Goal: Information Seeking & Learning: Check status

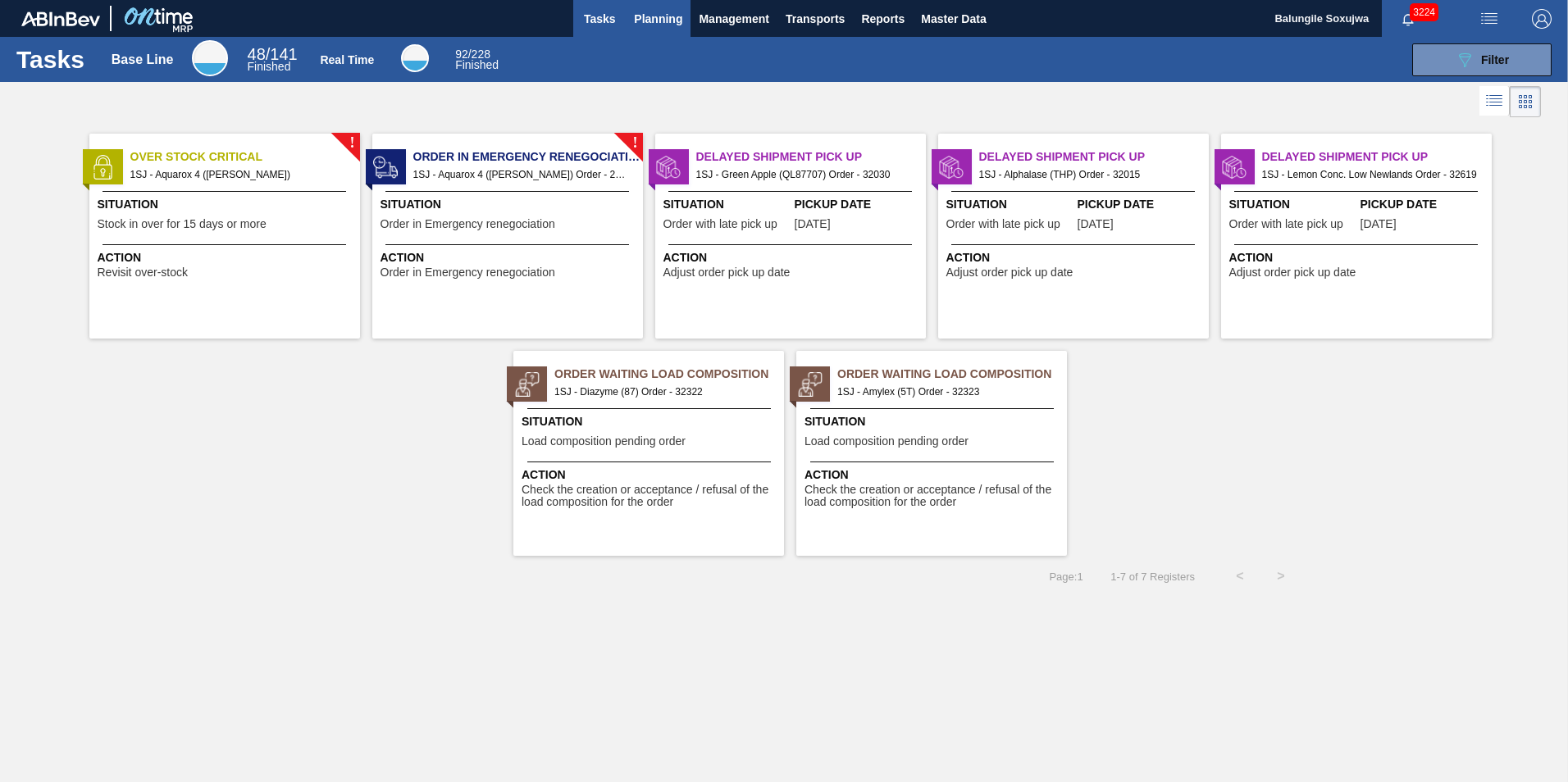
click at [656, 15] on span "Planning" at bounding box center [658, 18] width 49 height 19
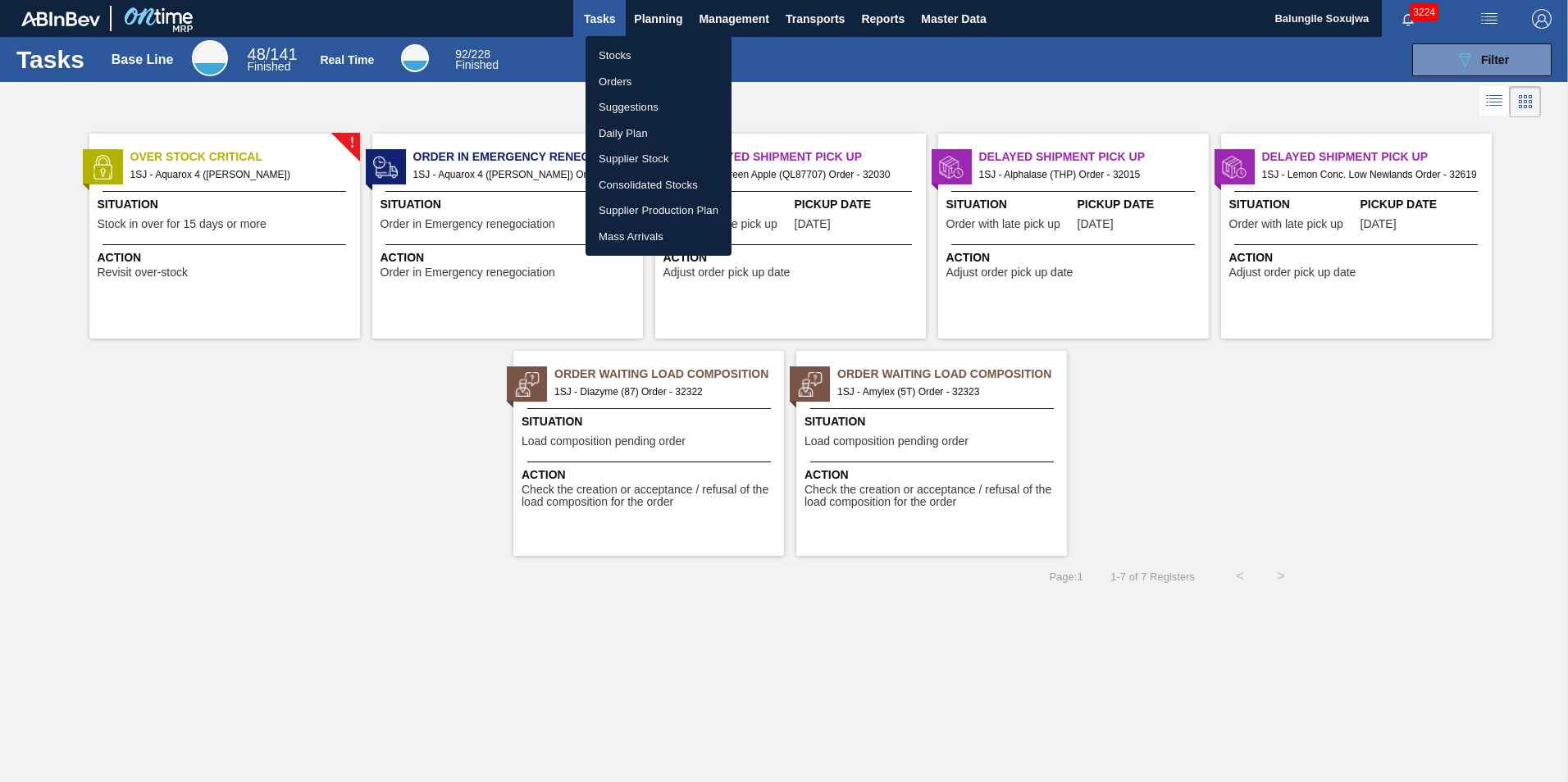
click at [623, 53] on li "Stocks" at bounding box center [658, 56] width 146 height 27
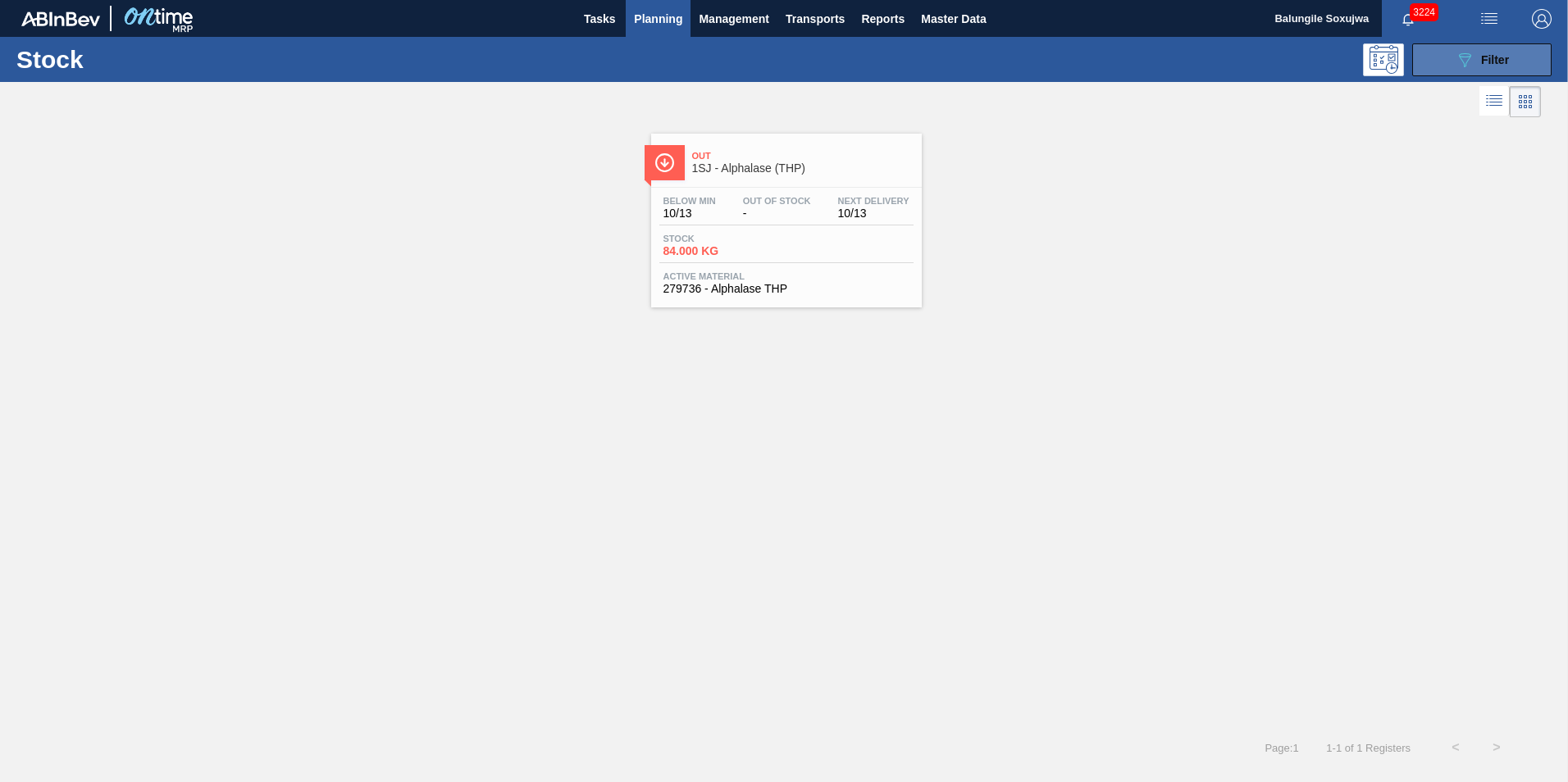
click at [1513, 59] on button "089F7B8B-B2A5-4AFE-B5C0-19BA573D28AC Filter" at bounding box center [1482, 60] width 139 height 33
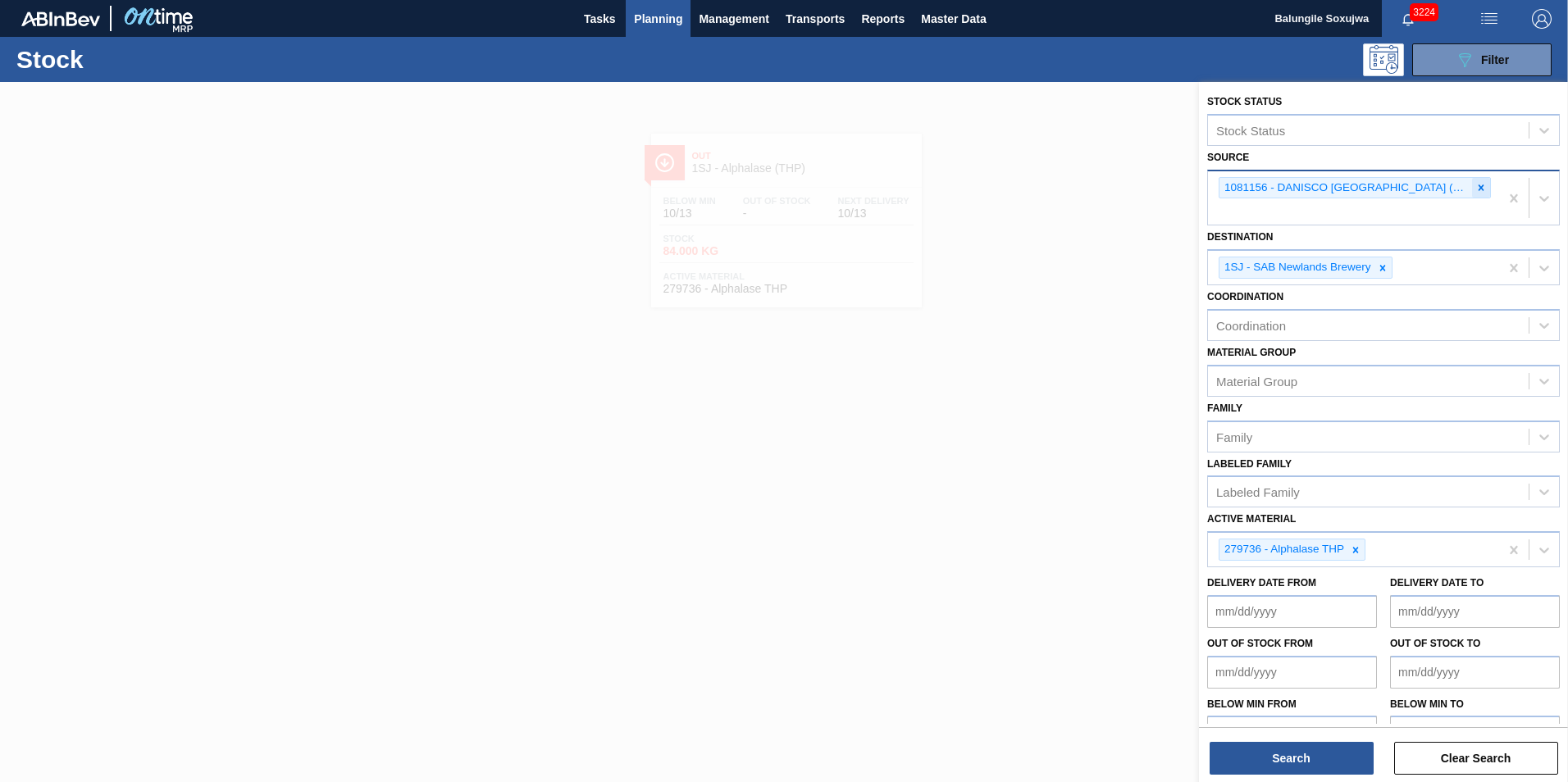
click at [1480, 186] on icon at bounding box center [1482, 188] width 5 height 5
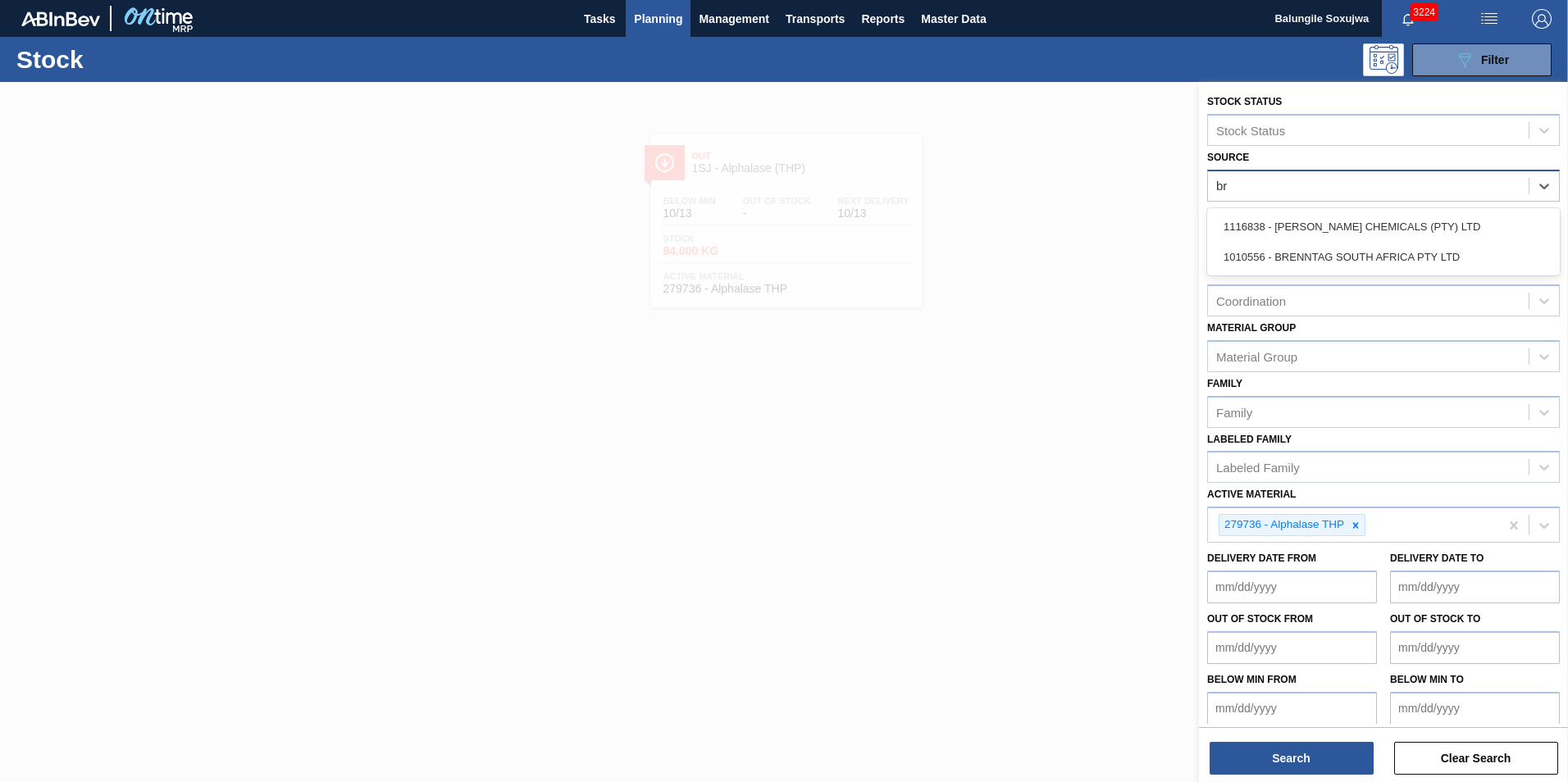
type input "bre"
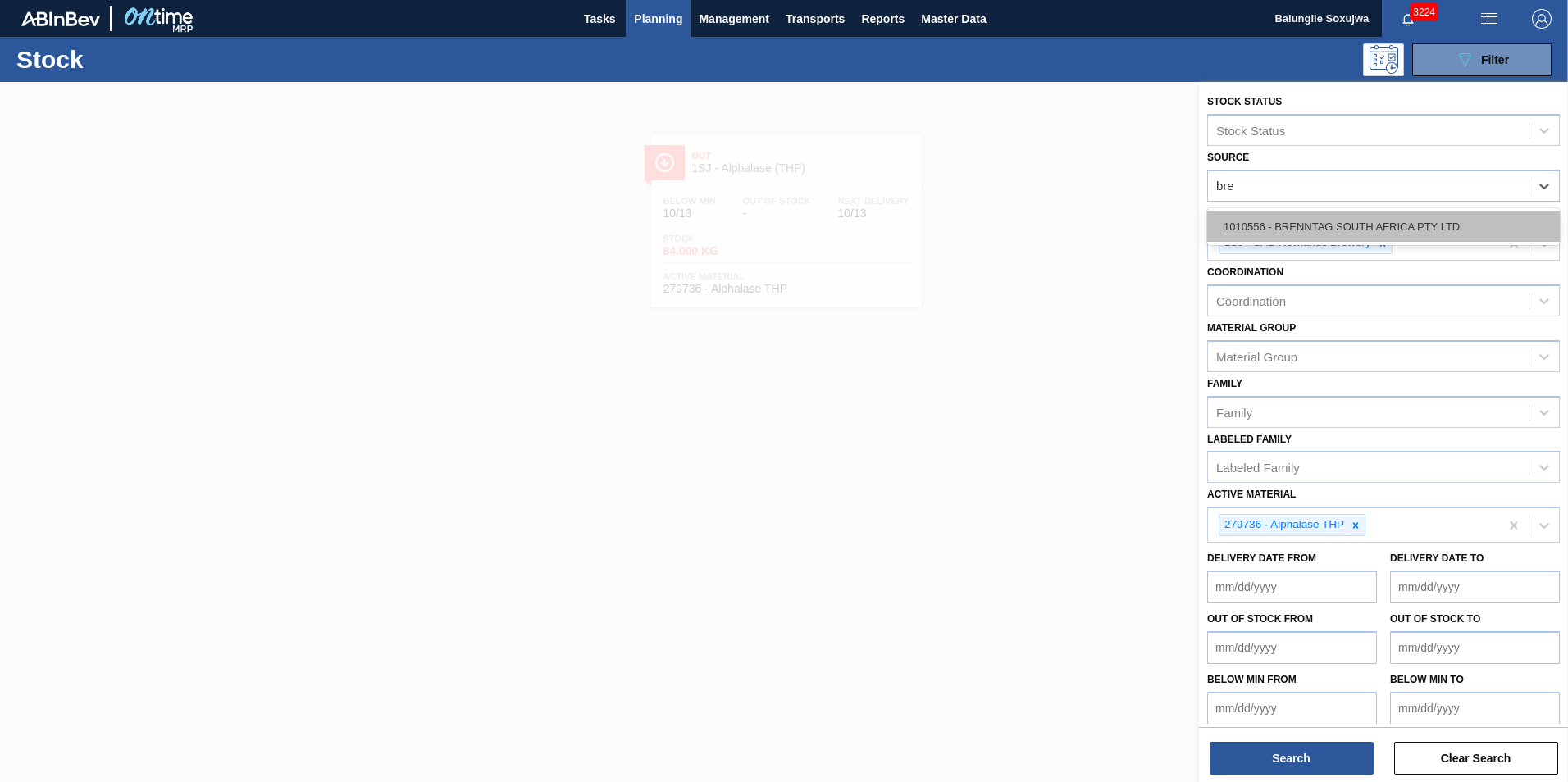
click at [1323, 222] on div "1010556 - BRENNTAG SOUTH AFRICA PTY LTD" at bounding box center [1383, 226] width 353 height 30
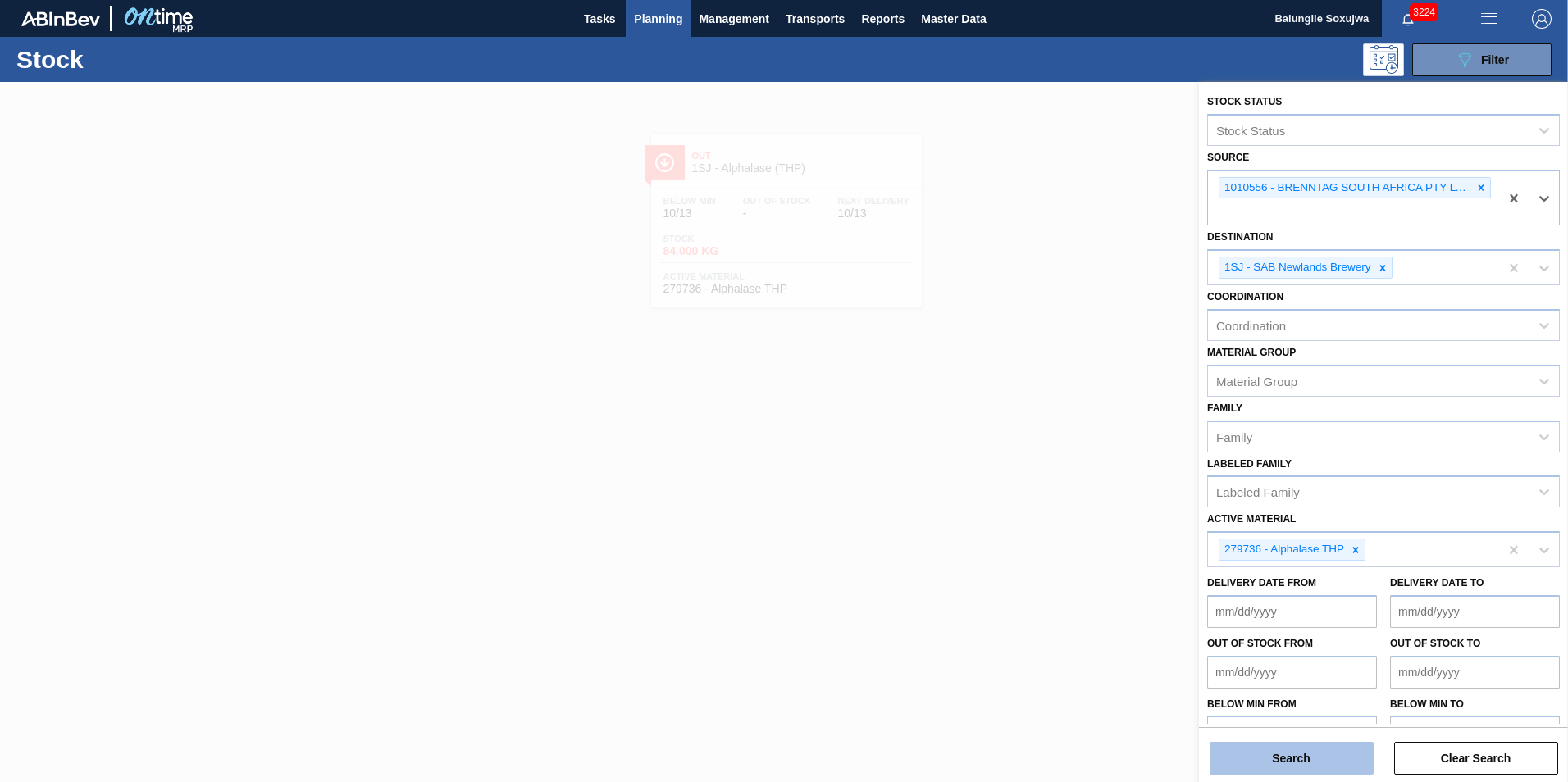
click at [1284, 773] on button "Search" at bounding box center [1291, 759] width 164 height 33
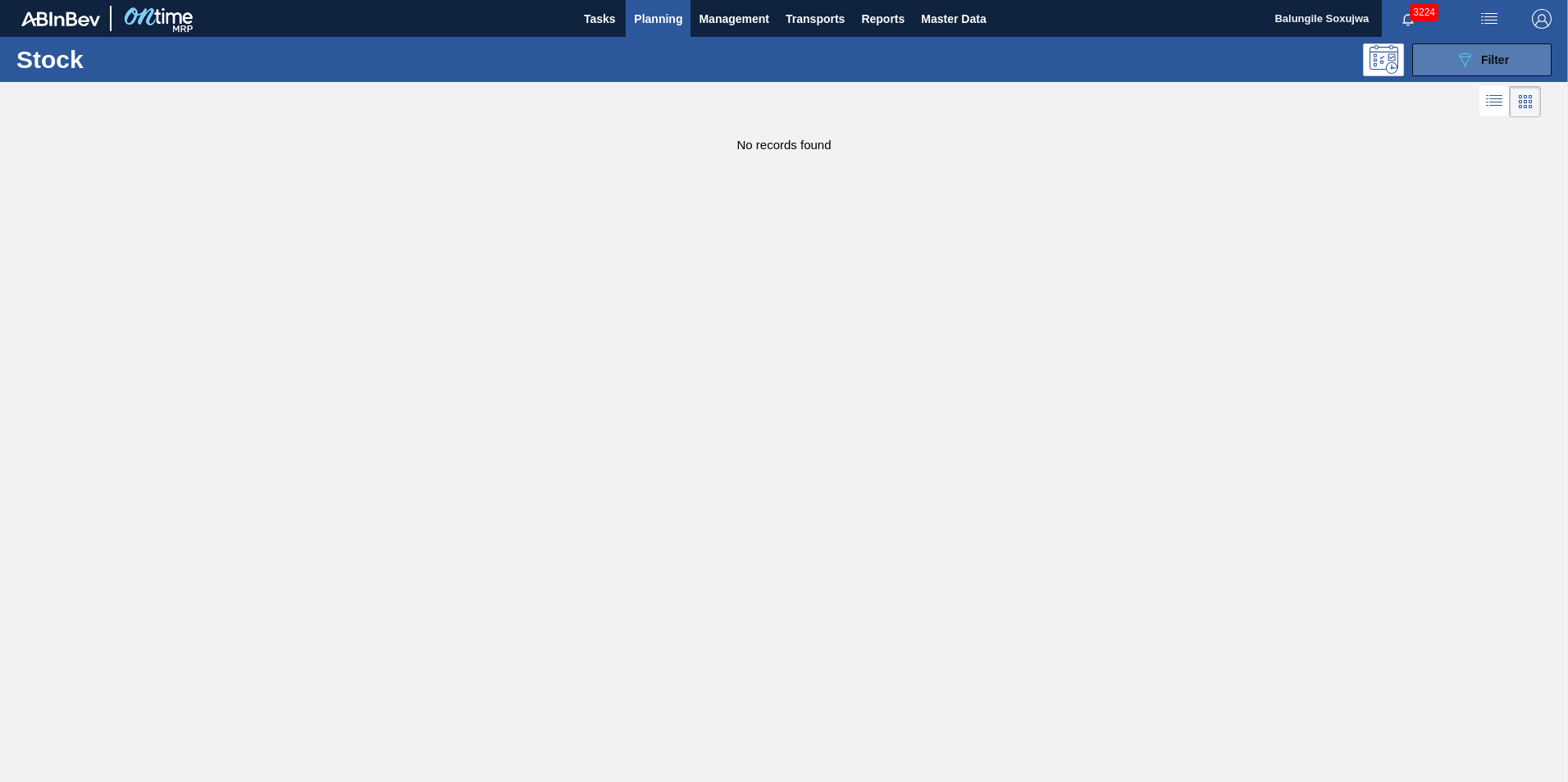
click at [1495, 59] on span "Filter" at bounding box center [1495, 60] width 27 height 13
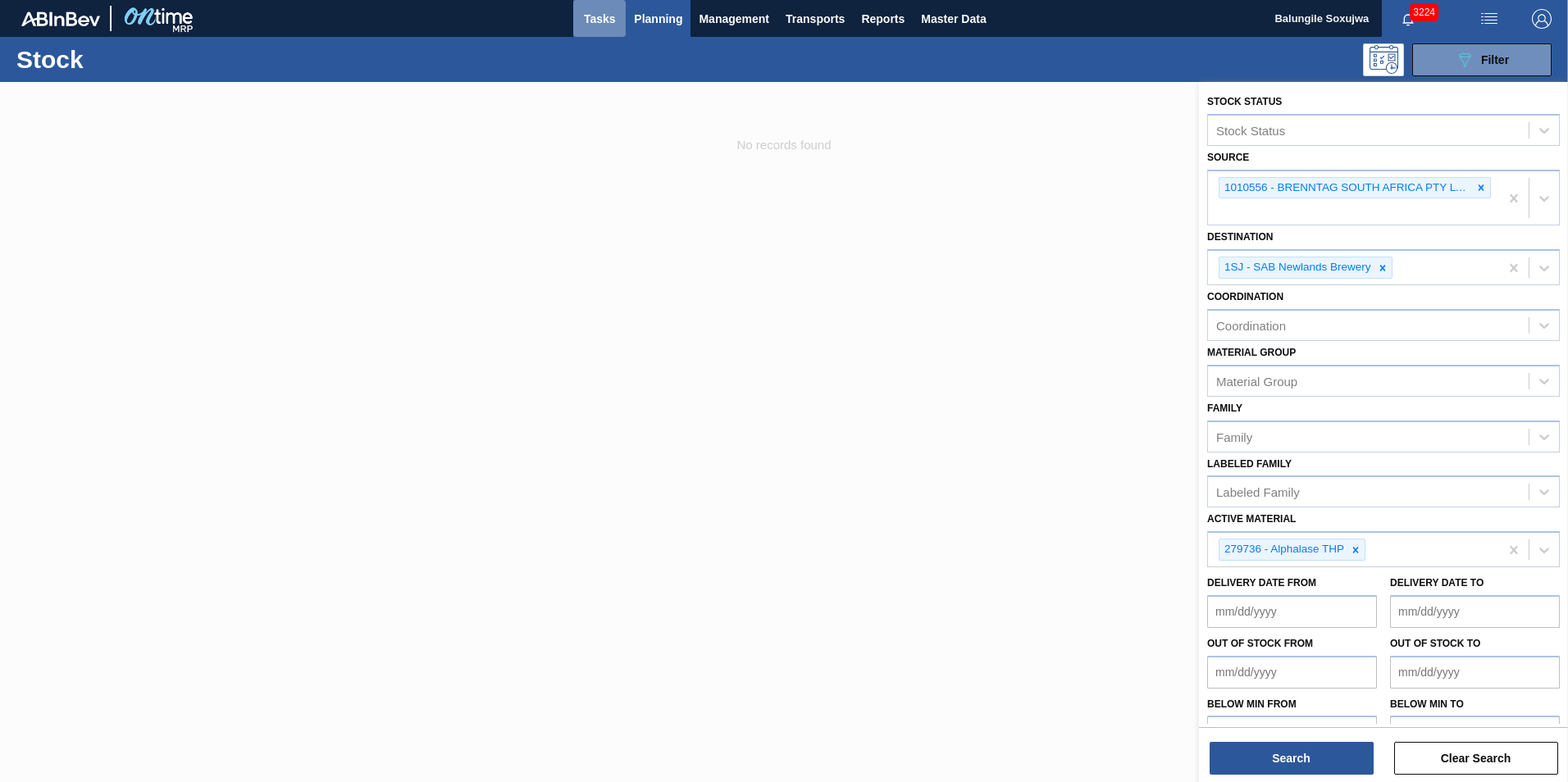
click at [604, 16] on span "Tasks" at bounding box center [599, 18] width 36 height 19
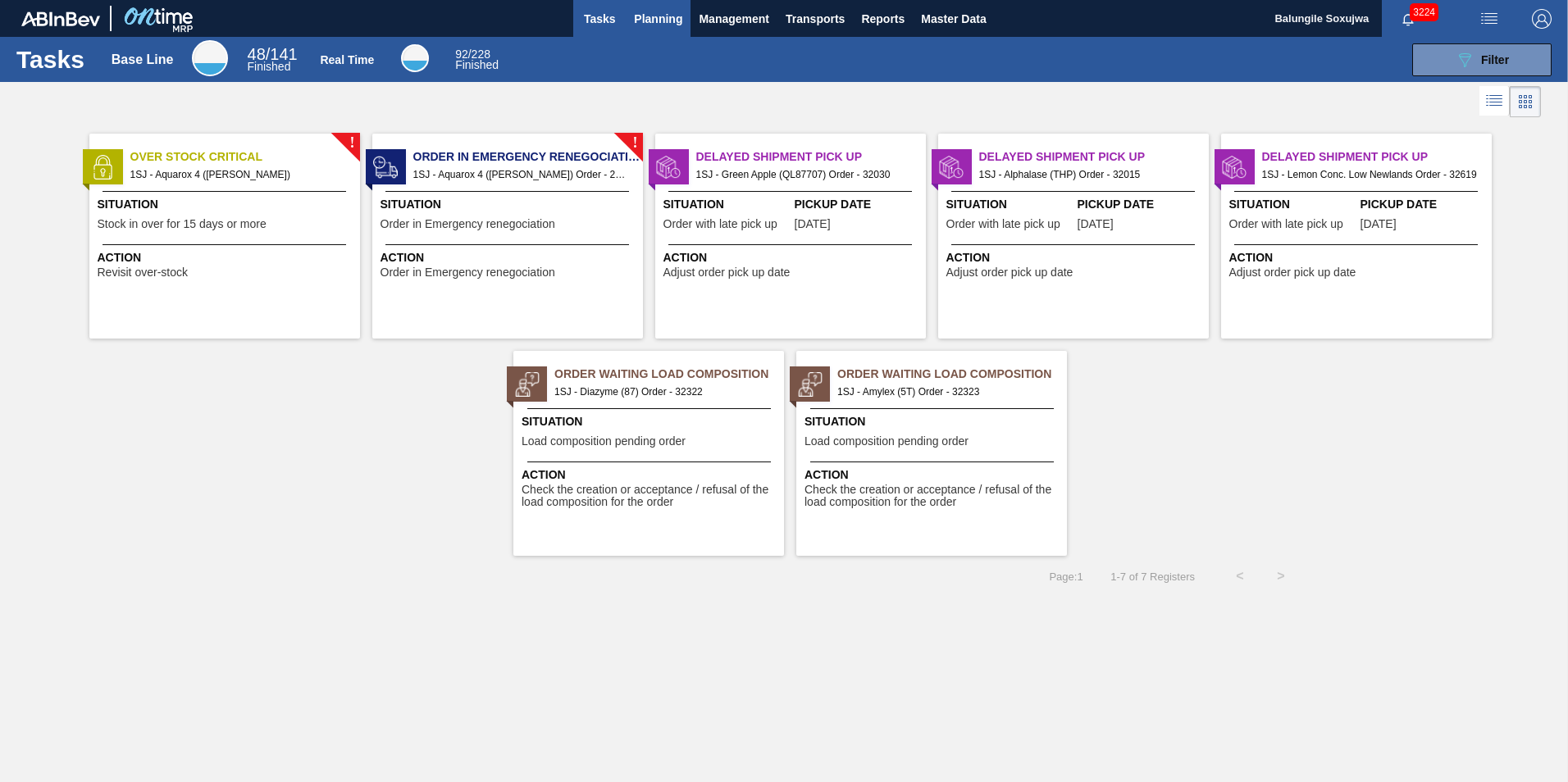
click at [662, 16] on span "Planning" at bounding box center [658, 18] width 49 height 19
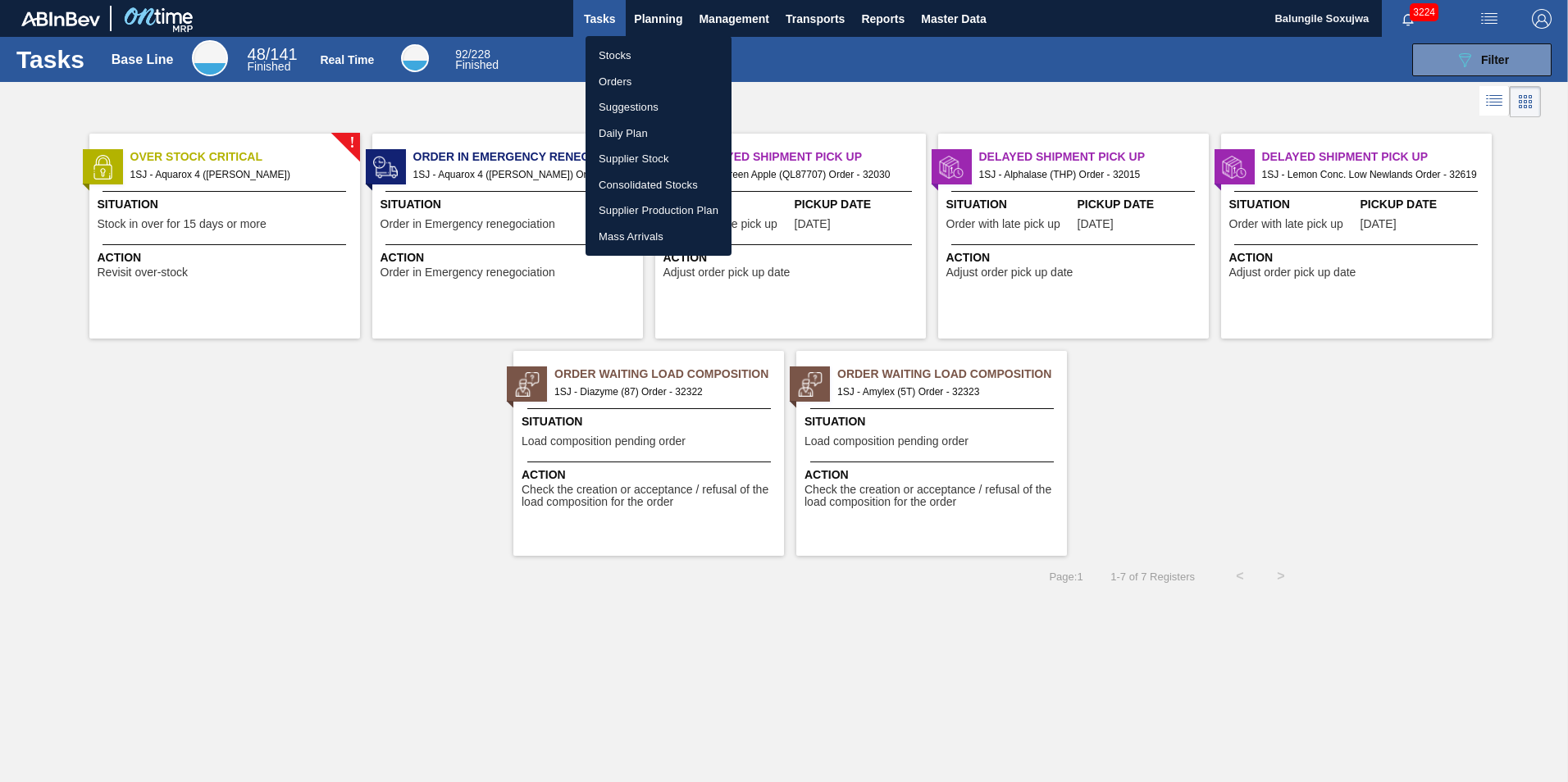
click at [624, 57] on li "Stocks" at bounding box center [658, 56] width 146 height 27
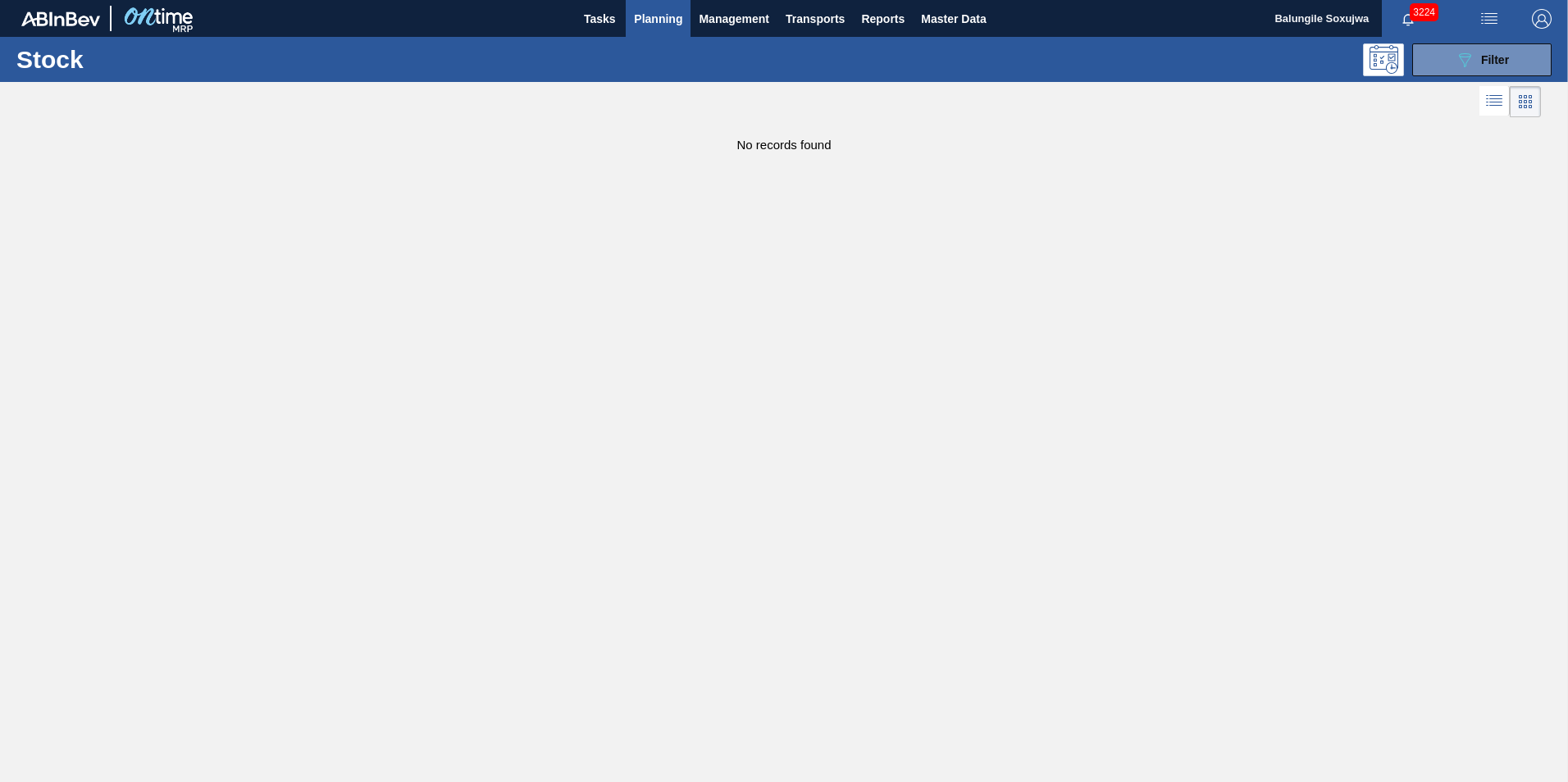
click at [649, 19] on span "Planning" at bounding box center [658, 18] width 49 height 19
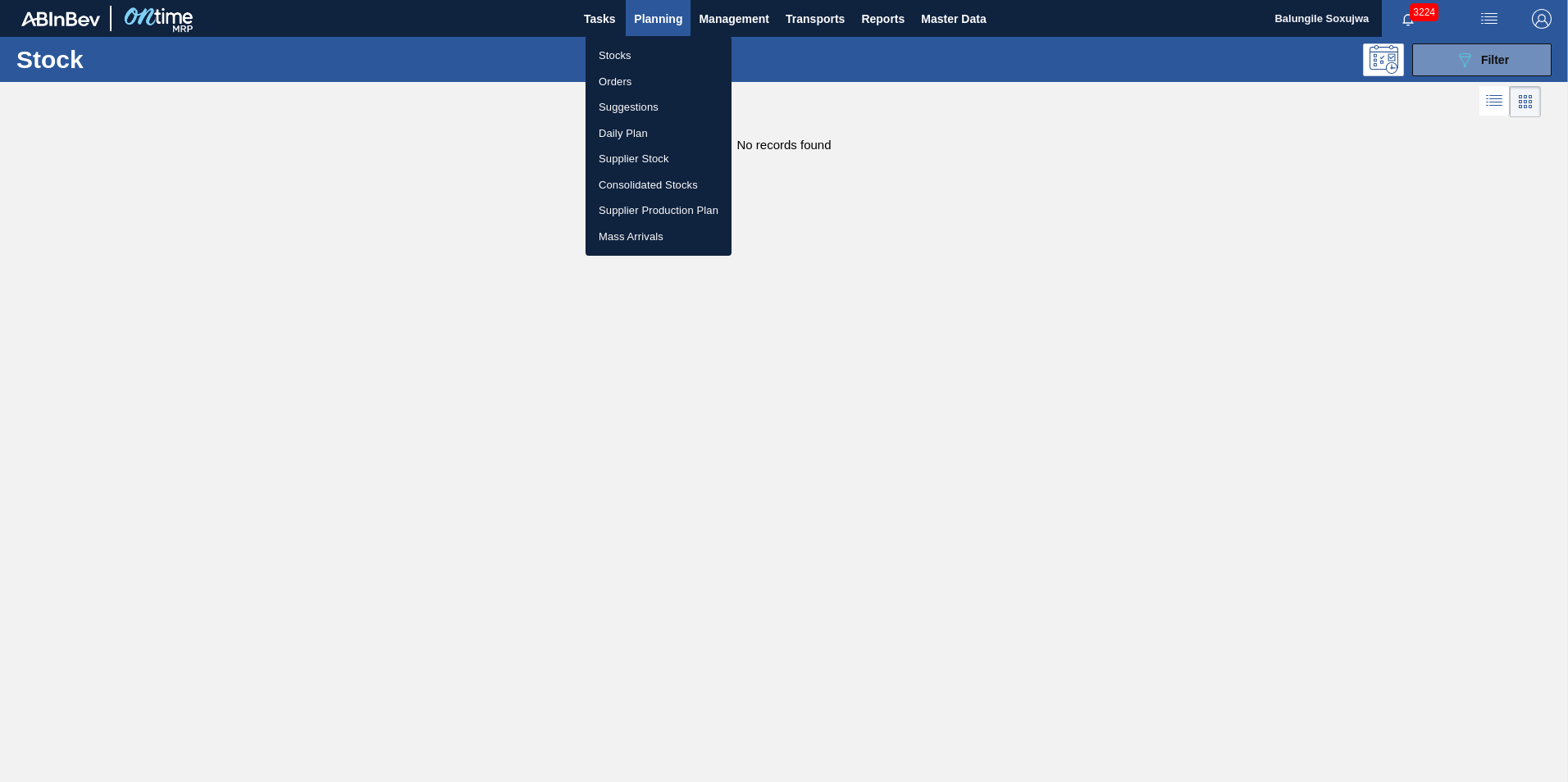
click at [614, 87] on li "Orders" at bounding box center [658, 81] width 146 height 27
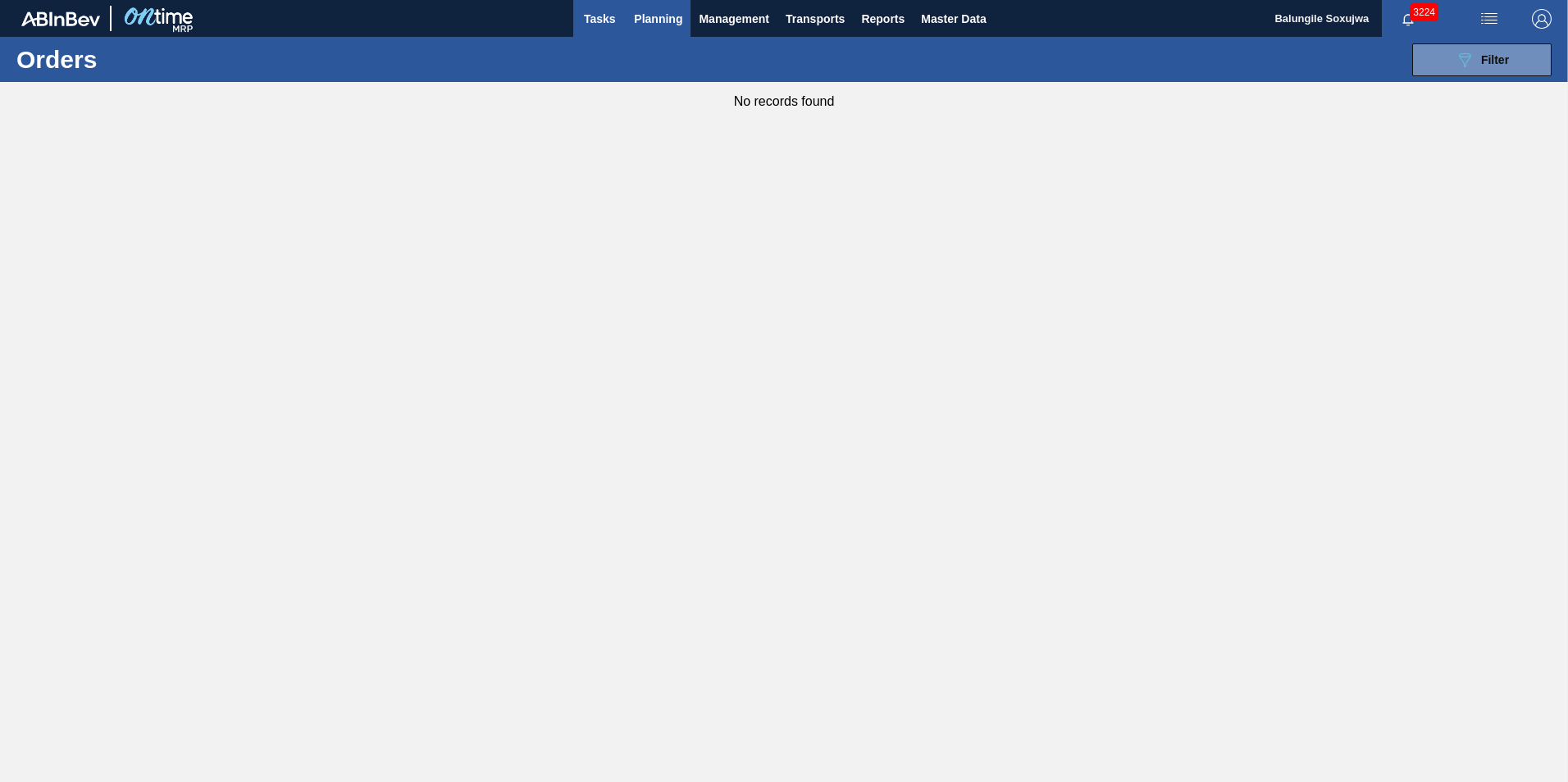
click at [598, 15] on span "Tasks" at bounding box center [599, 18] width 36 height 19
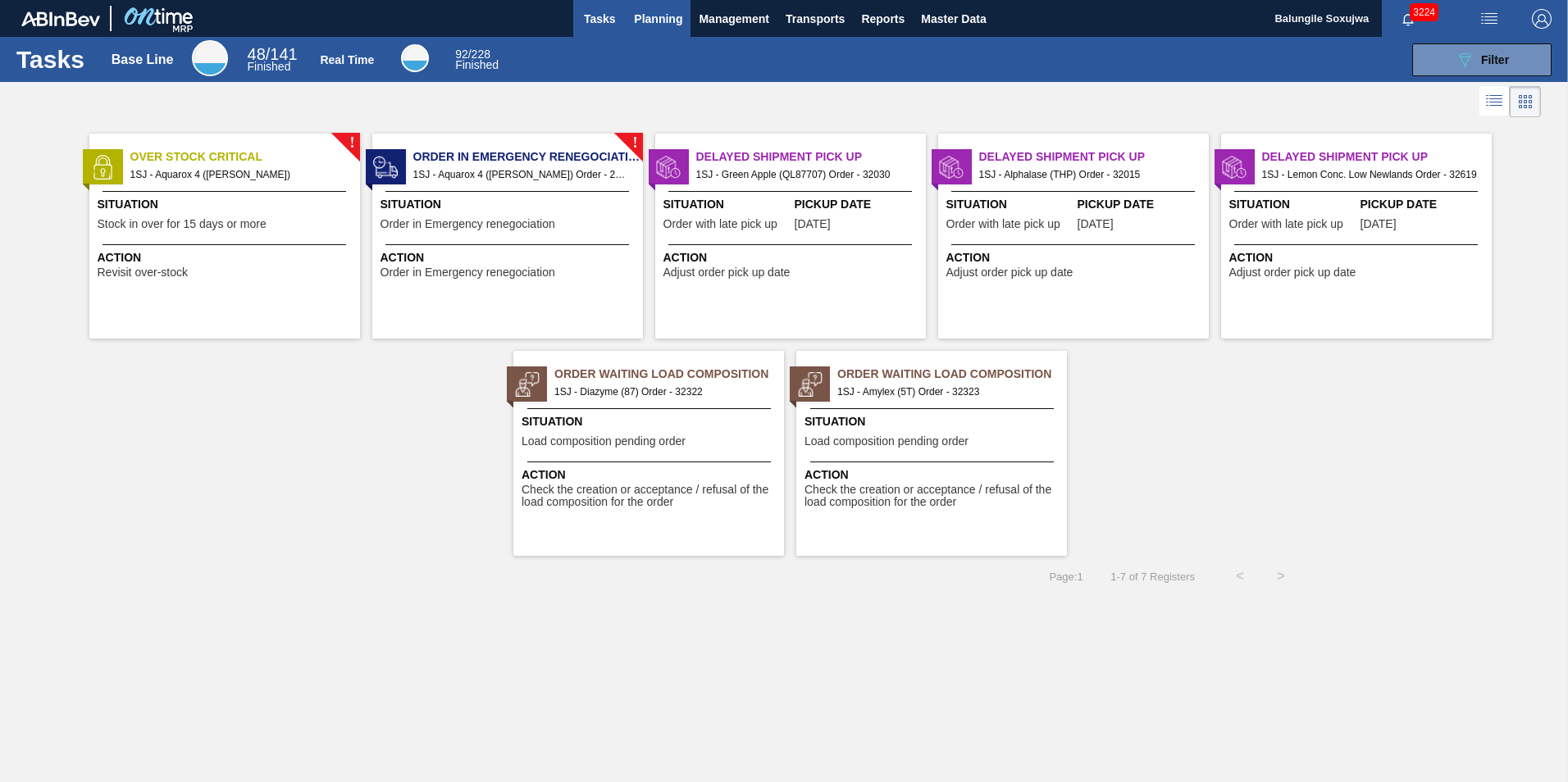
click at [646, 17] on span "Planning" at bounding box center [658, 18] width 49 height 19
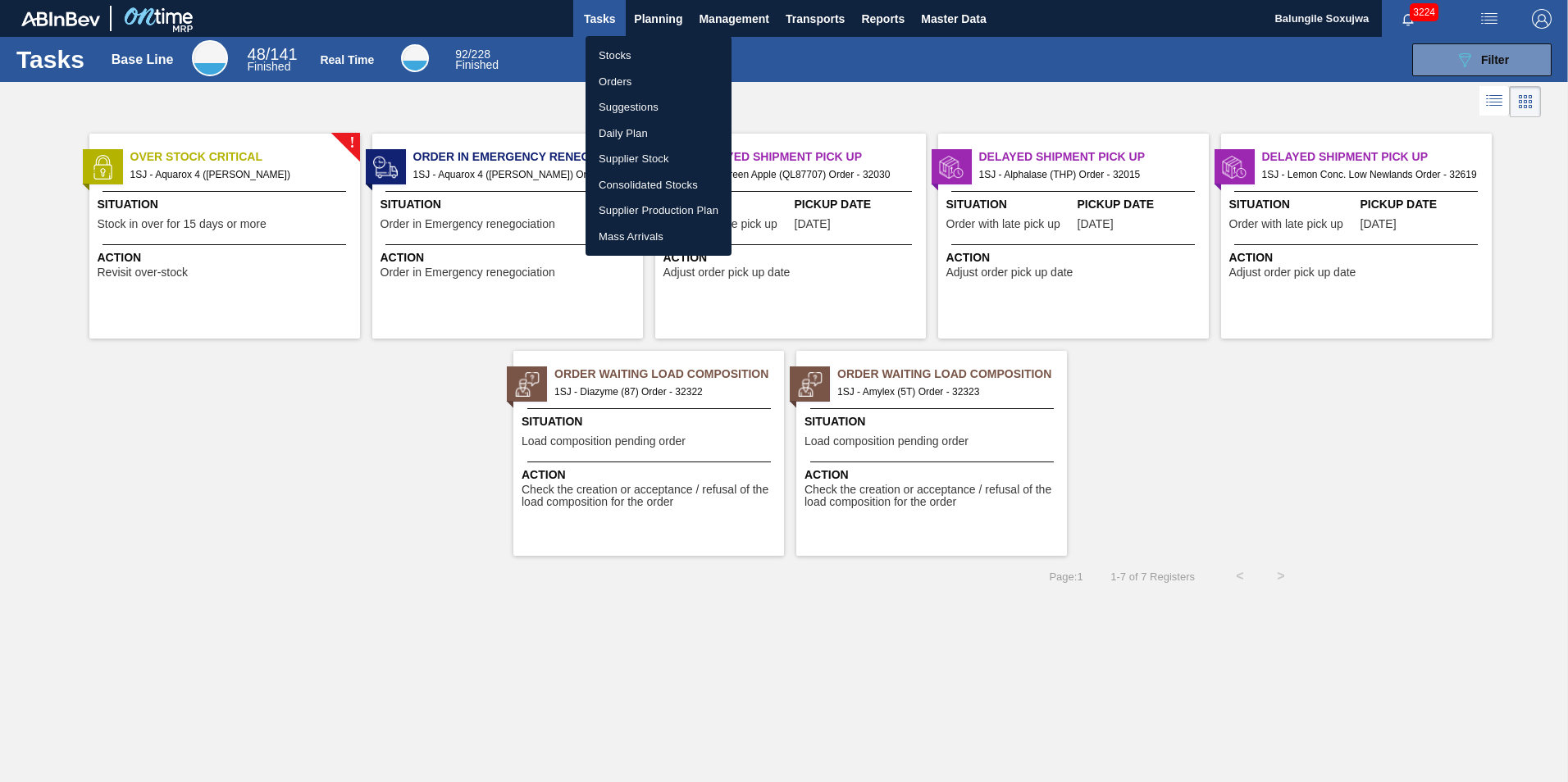
click at [622, 59] on li "Stocks" at bounding box center [658, 56] width 146 height 27
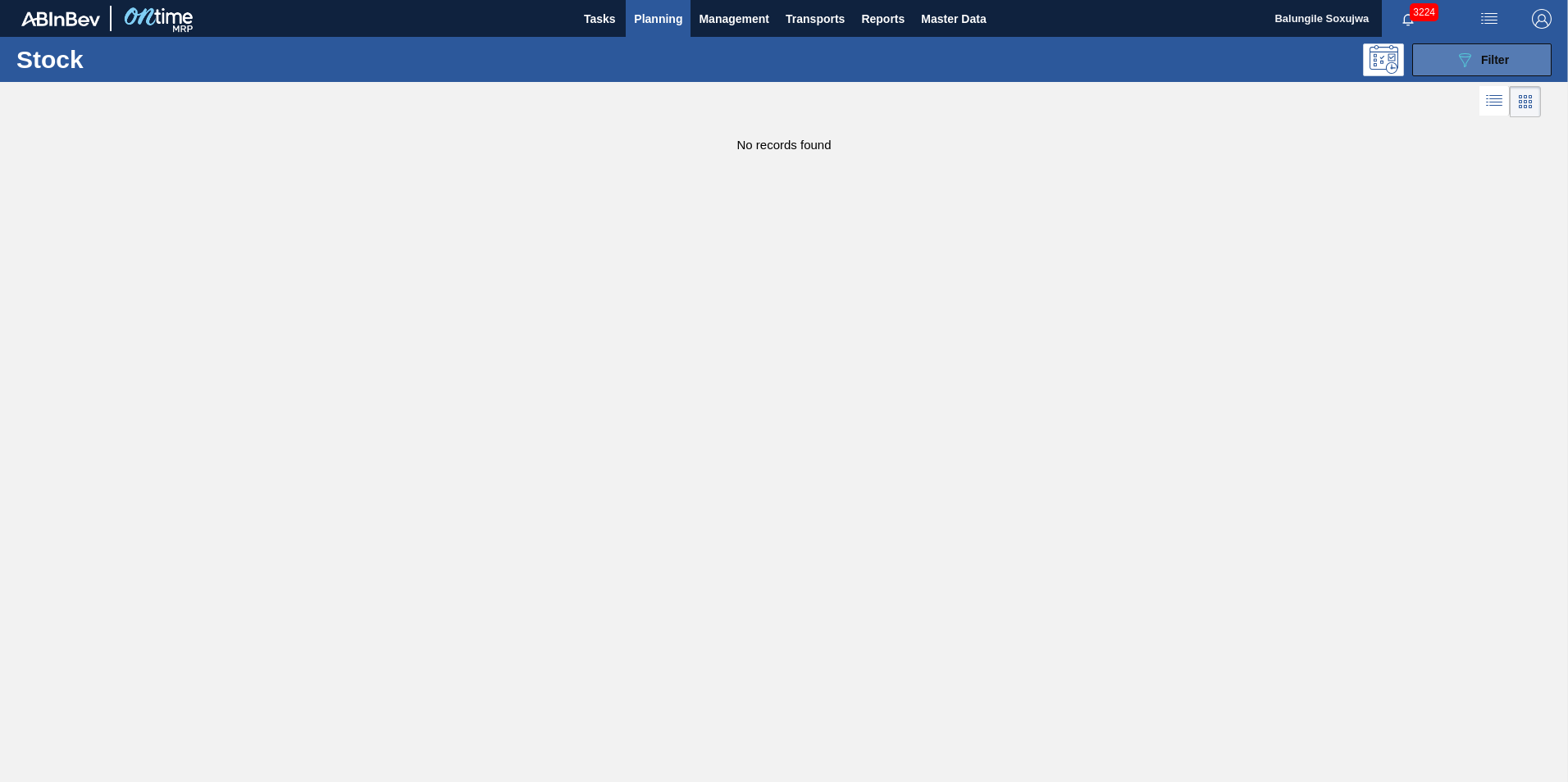
click at [1499, 61] on span "Filter" at bounding box center [1495, 60] width 27 height 13
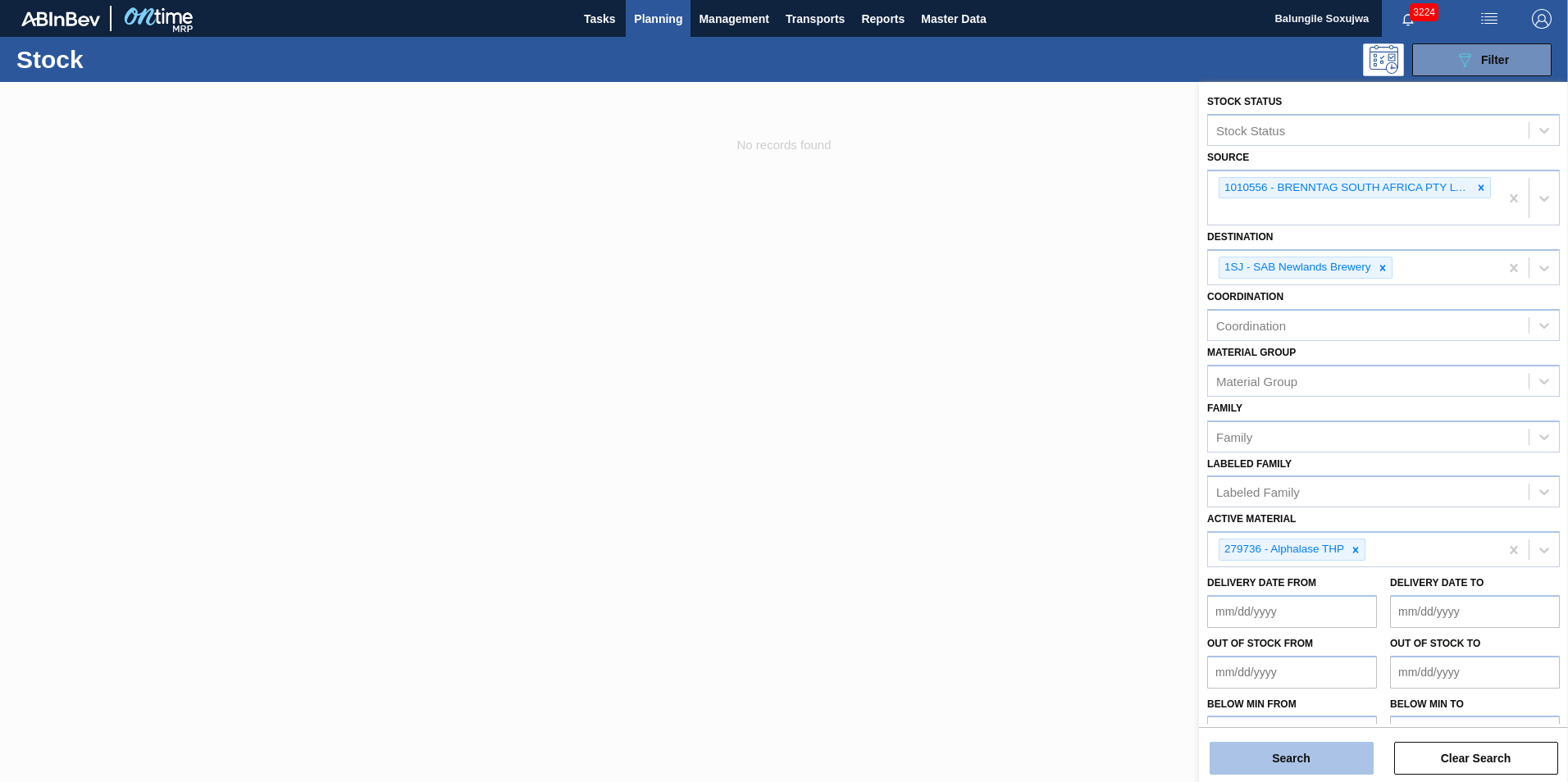
click at [1326, 754] on button "Search" at bounding box center [1291, 759] width 164 height 33
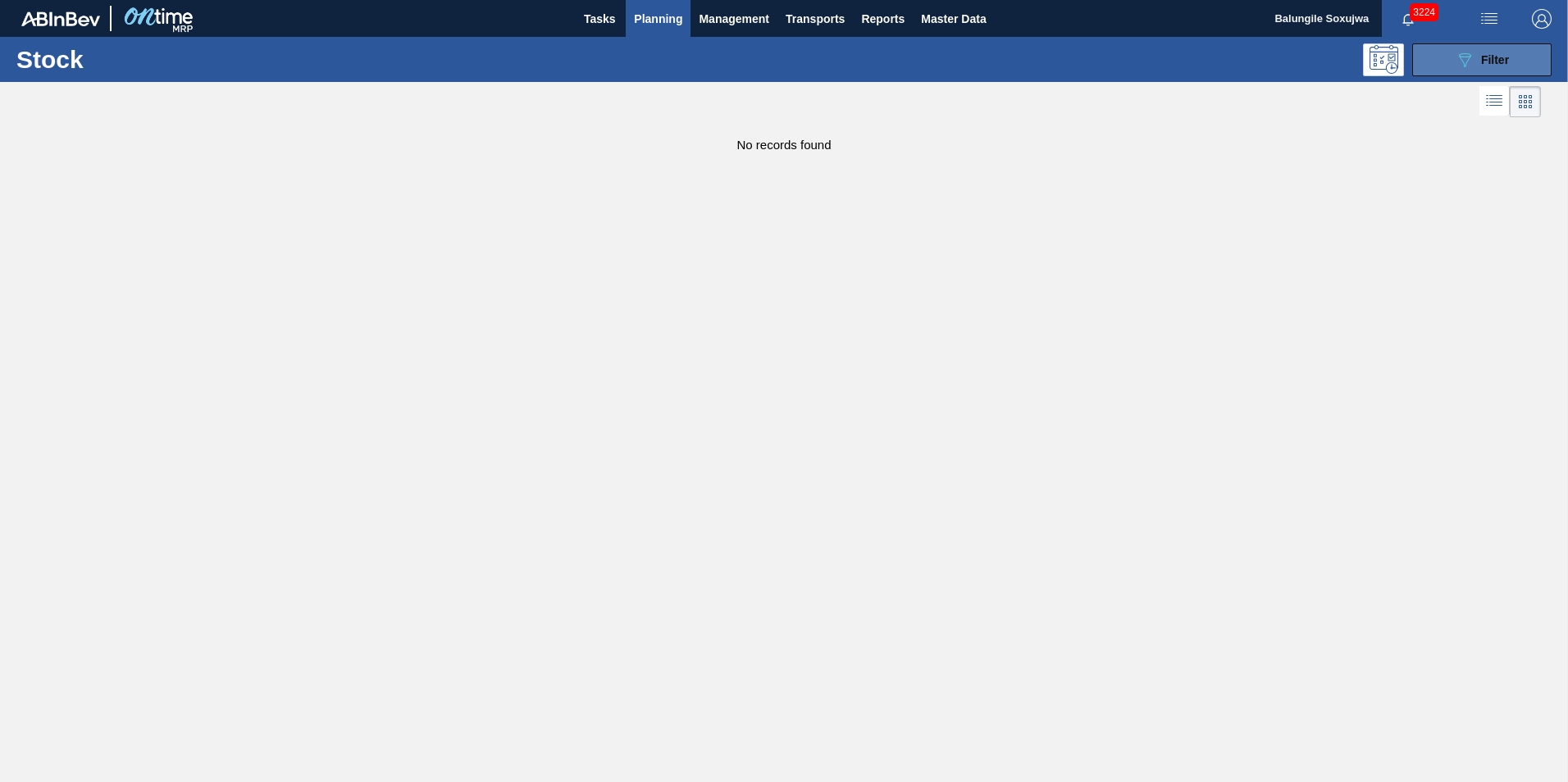
click at [1494, 58] on span "Filter" at bounding box center [1495, 60] width 27 height 13
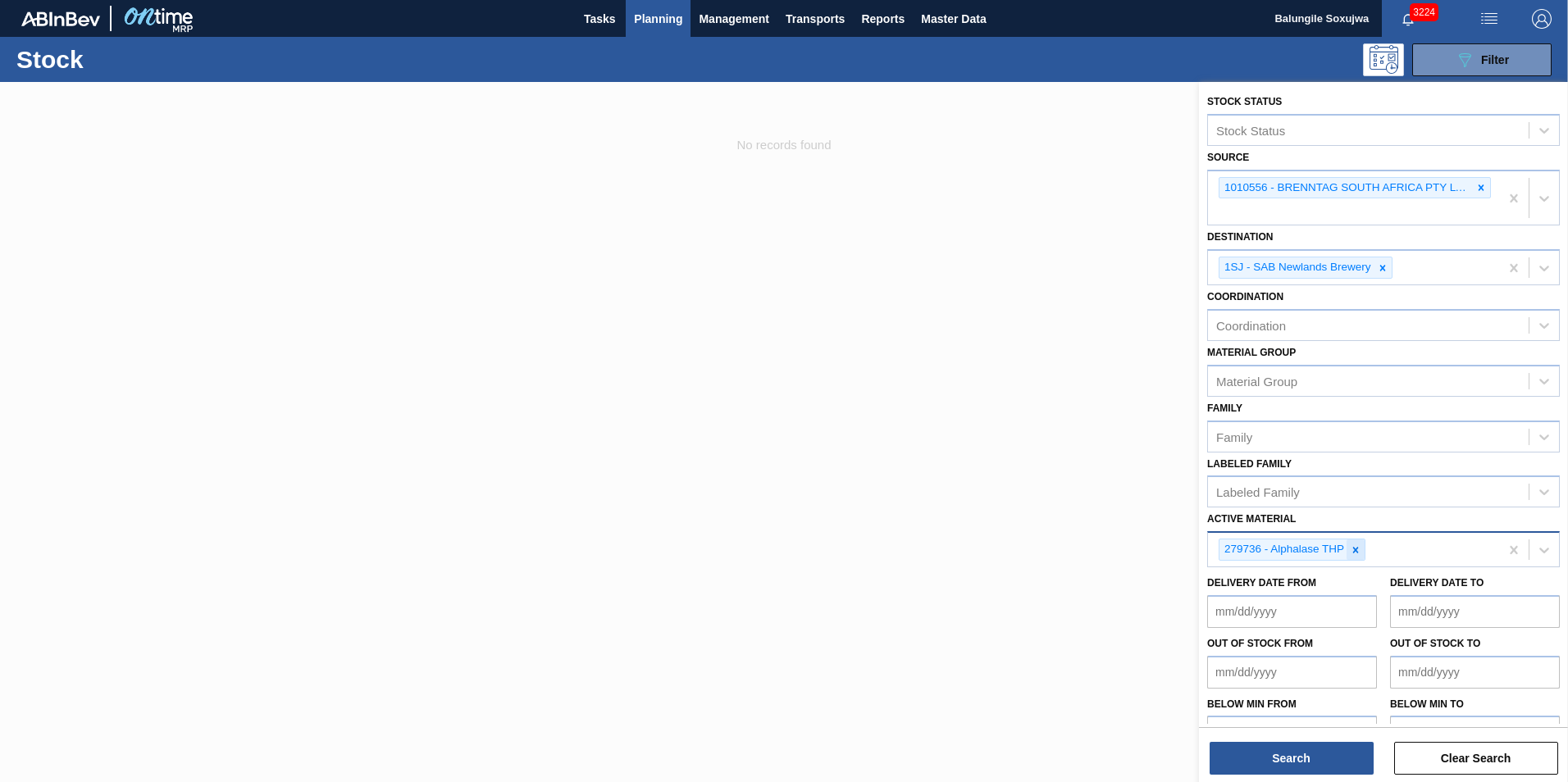
click at [1358, 550] on icon at bounding box center [1356, 550] width 12 height 12
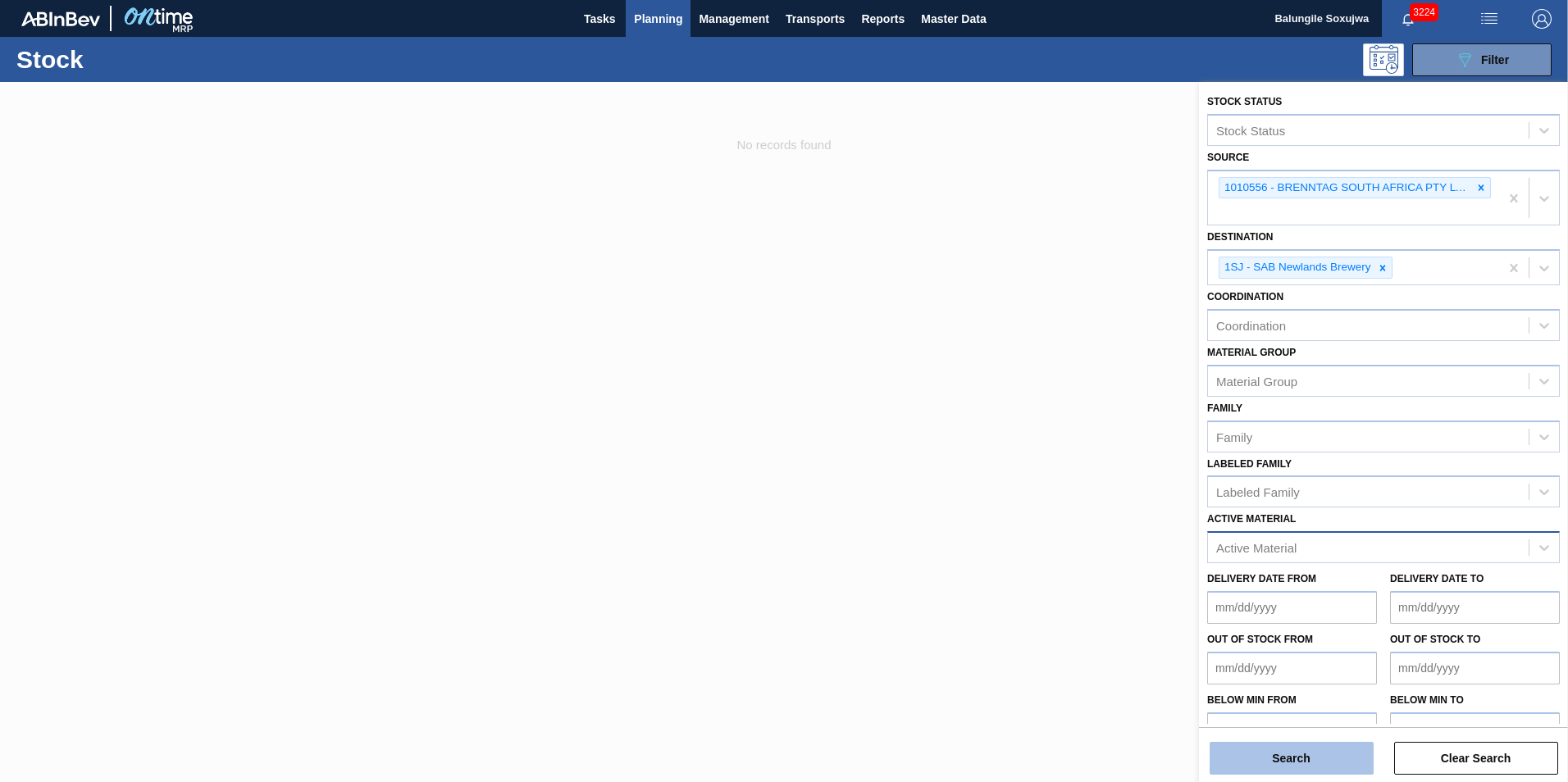
click at [1323, 761] on button "Search" at bounding box center [1291, 759] width 164 height 33
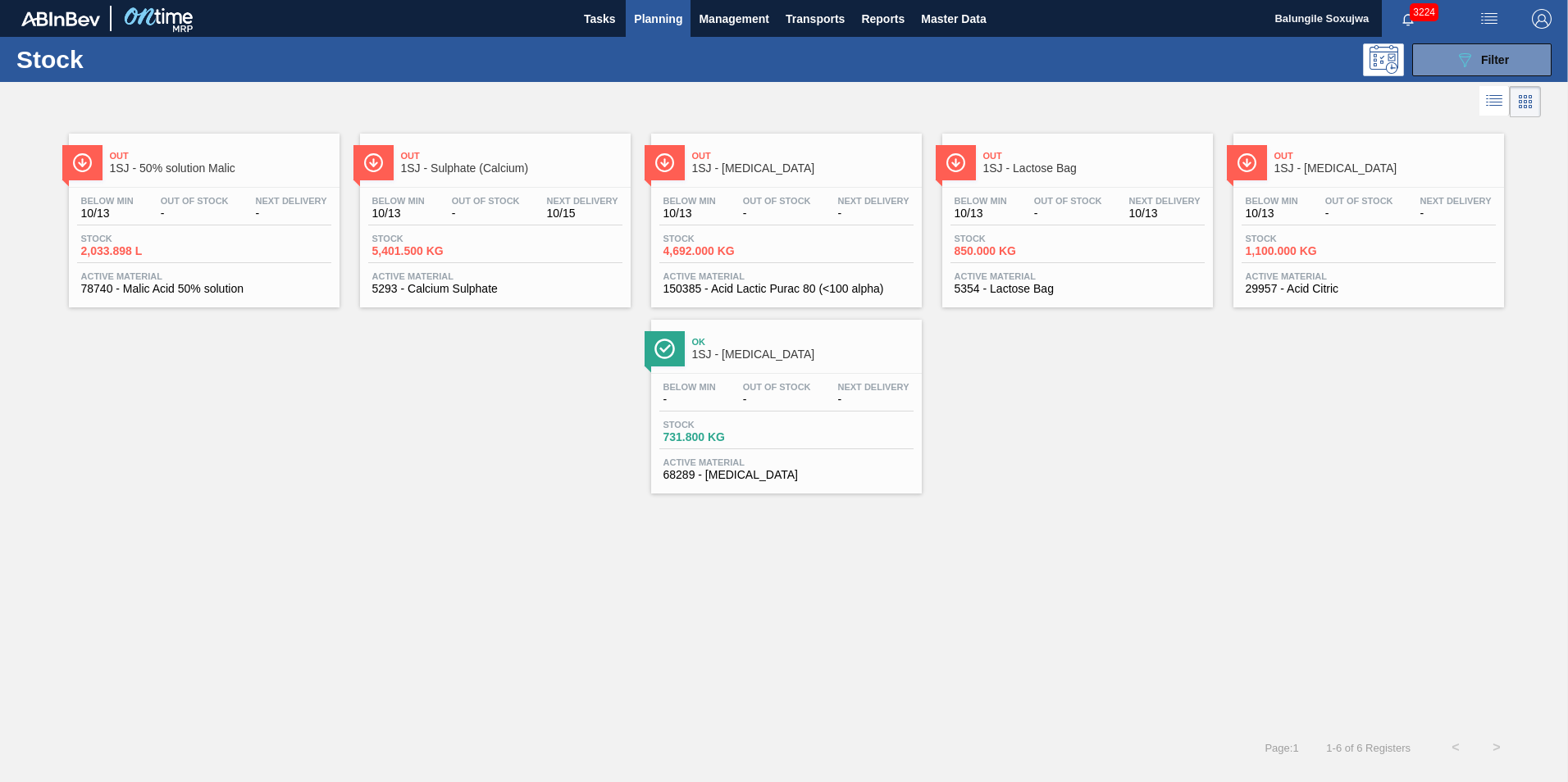
click at [515, 168] on span "1SJ - Sulphate (Calcium)" at bounding box center [512, 168] width 222 height 12
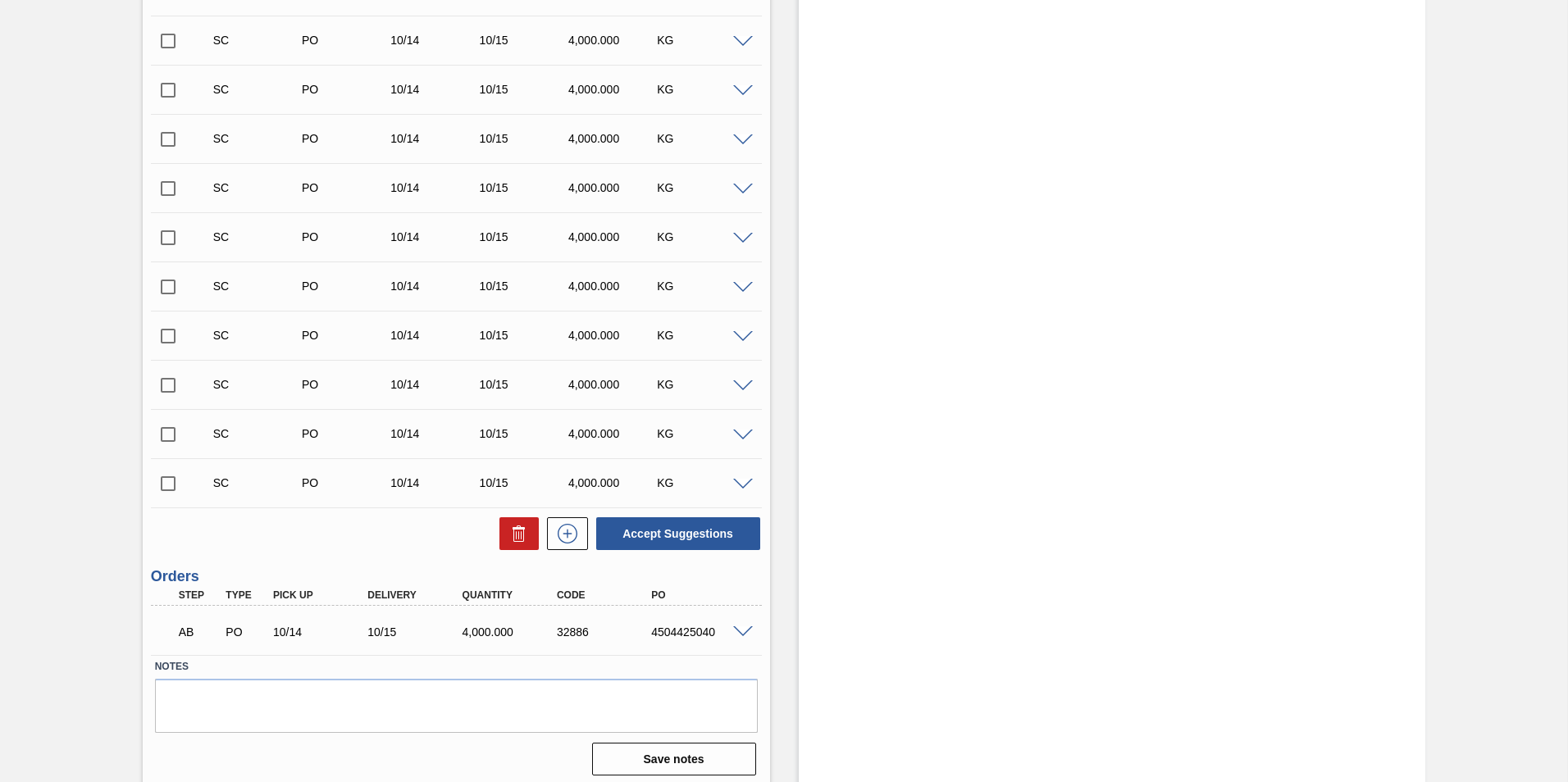
scroll to position [515, 0]
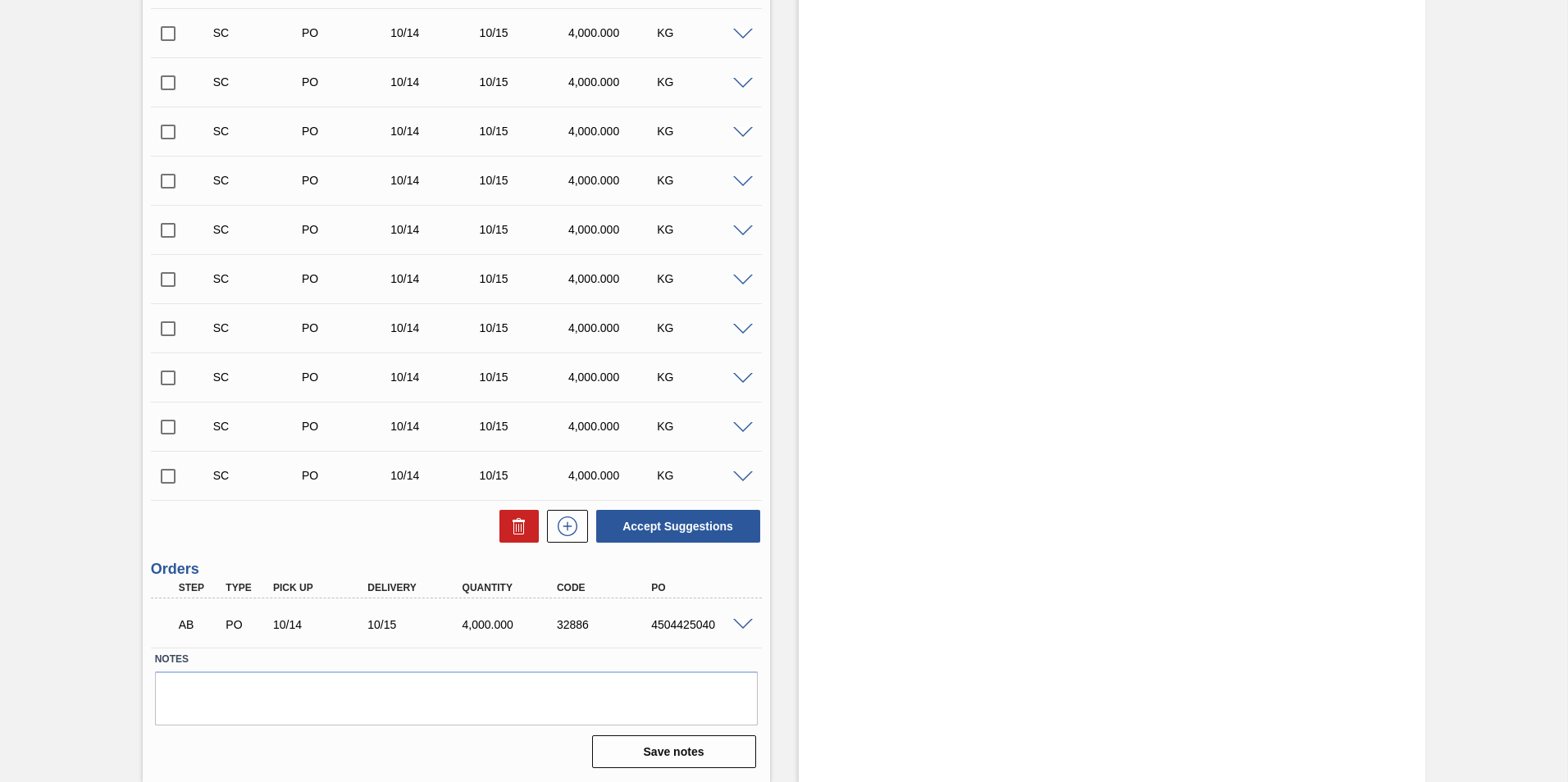
click at [1148, 131] on div "Stock From [DATE] to [DATE] Filter 10/20 Stock Projection 61,401.5 SAP Planning…" at bounding box center [1112, 174] width 627 height 1215
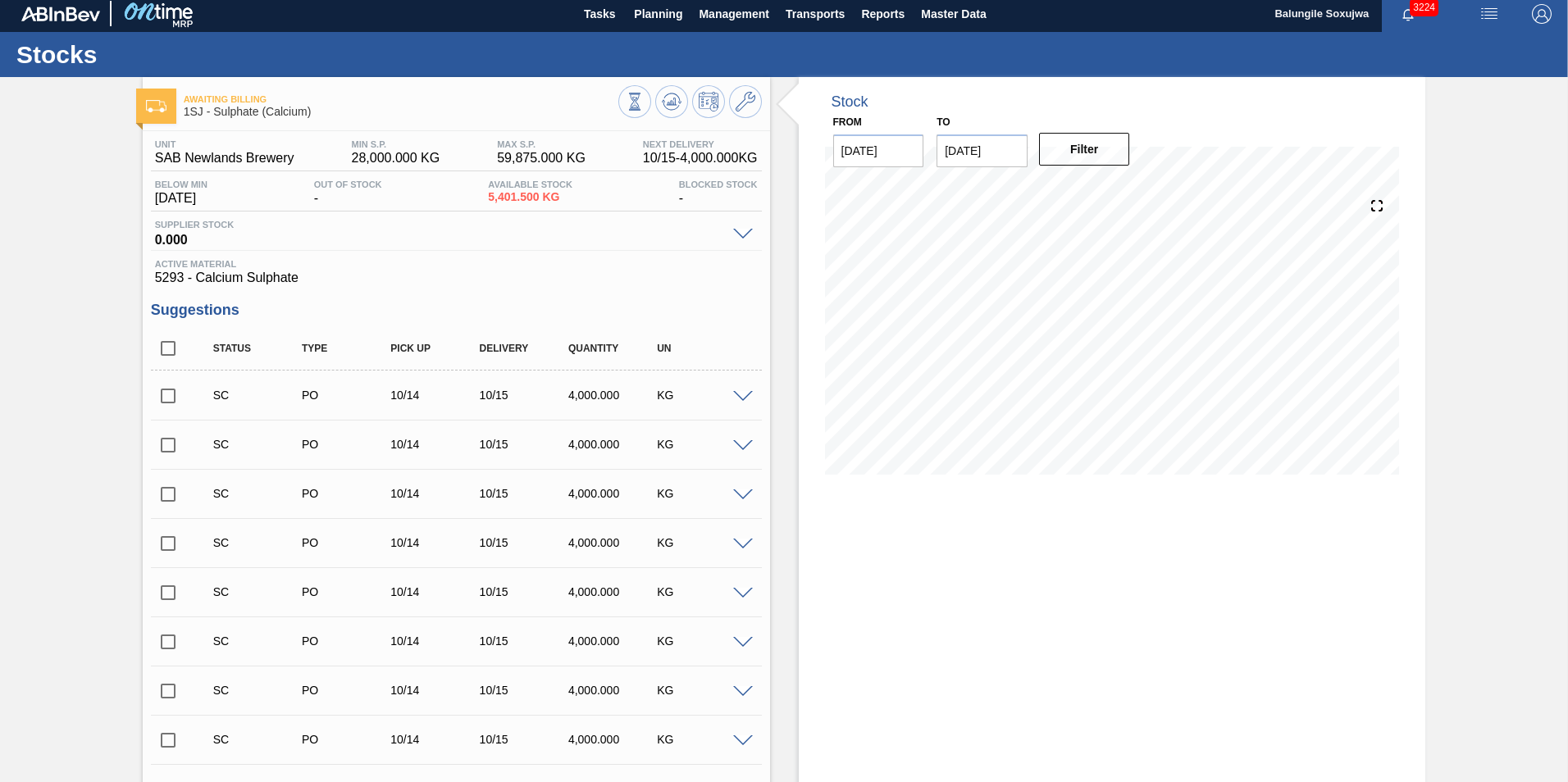
scroll to position [0, 0]
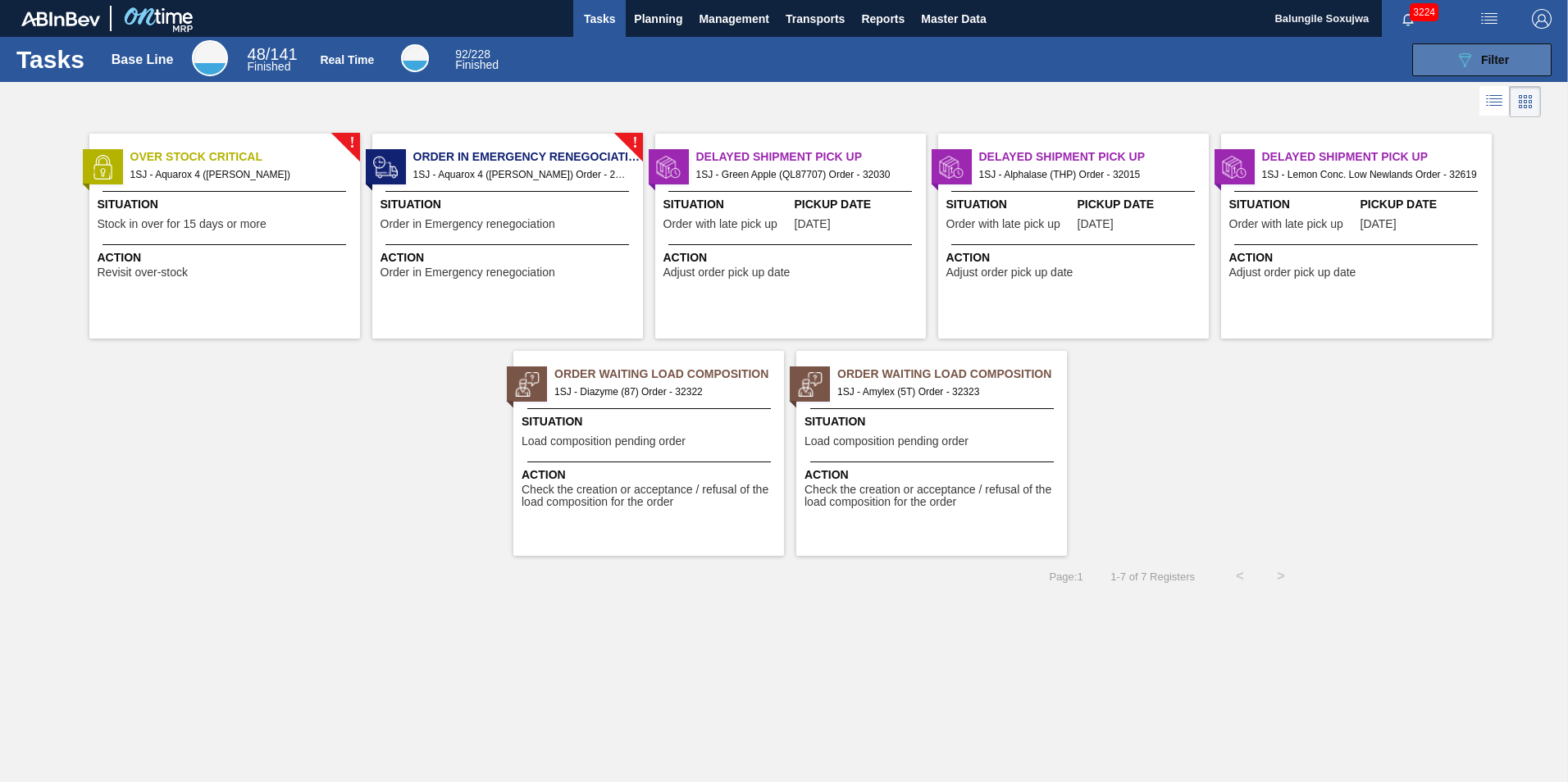
click at [1501, 66] on span "Filter" at bounding box center [1495, 60] width 27 height 13
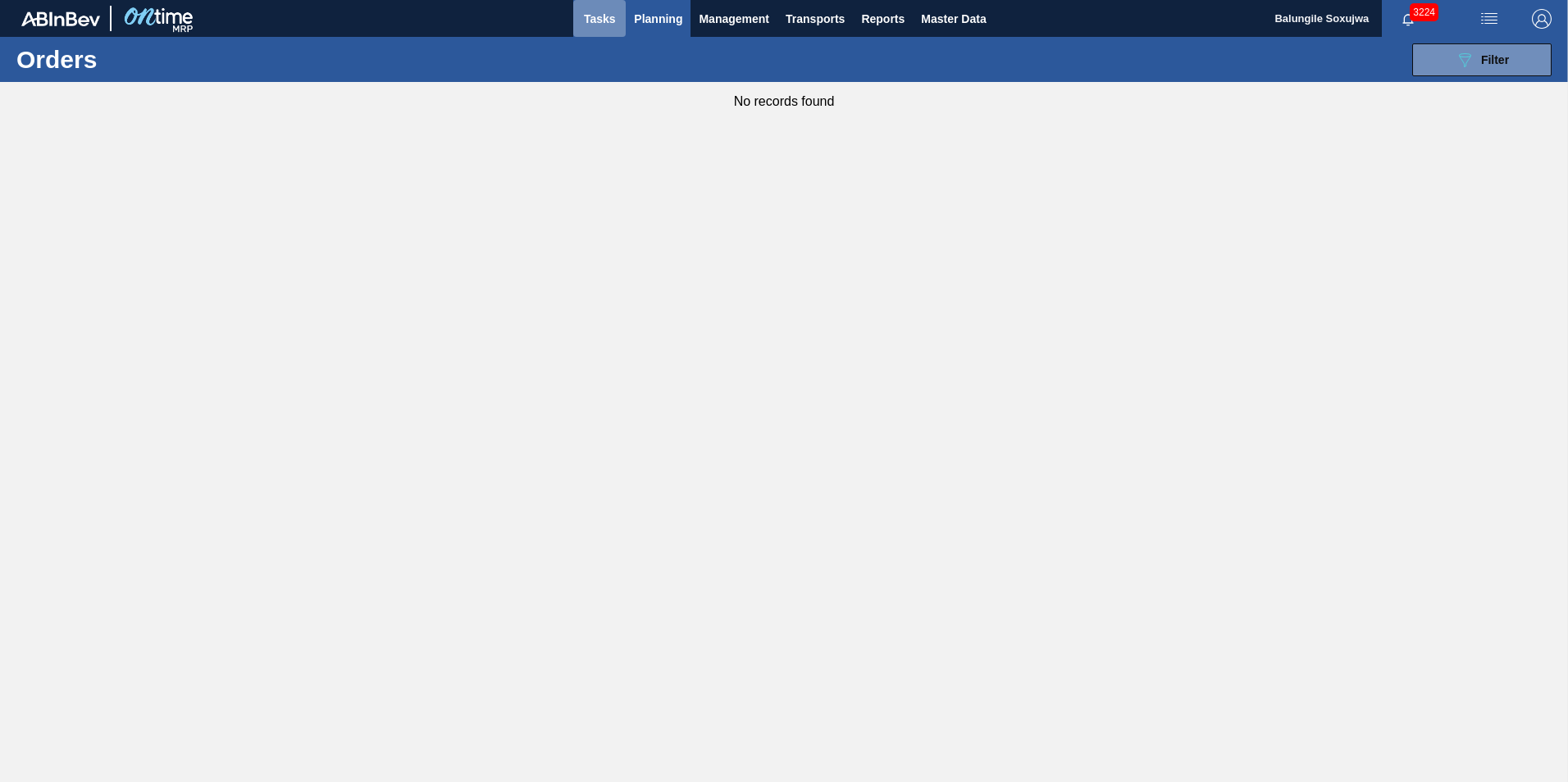
click at [602, 20] on span "Tasks" at bounding box center [599, 18] width 36 height 19
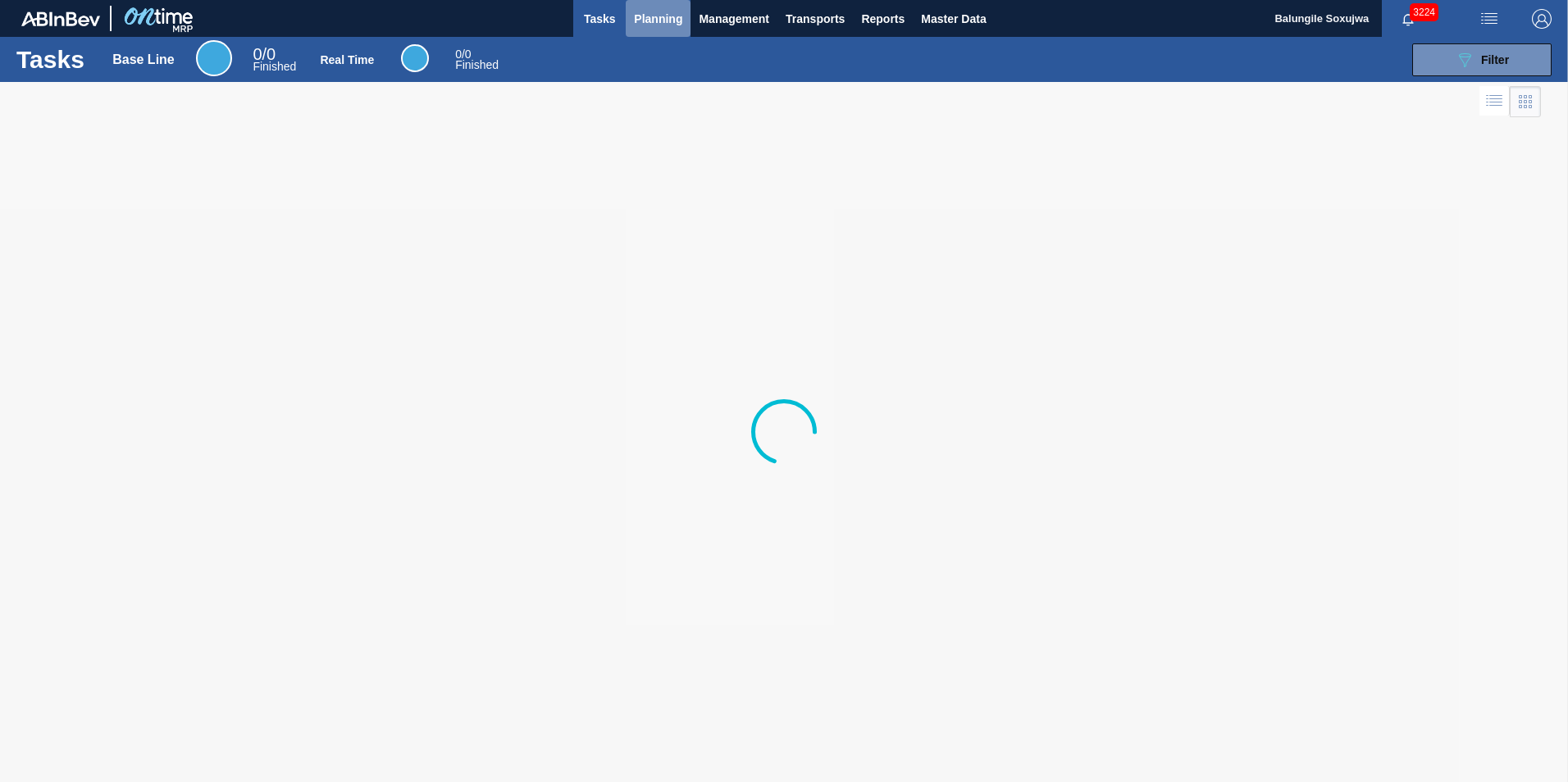
click at [673, 20] on span "Planning" at bounding box center [658, 18] width 49 height 19
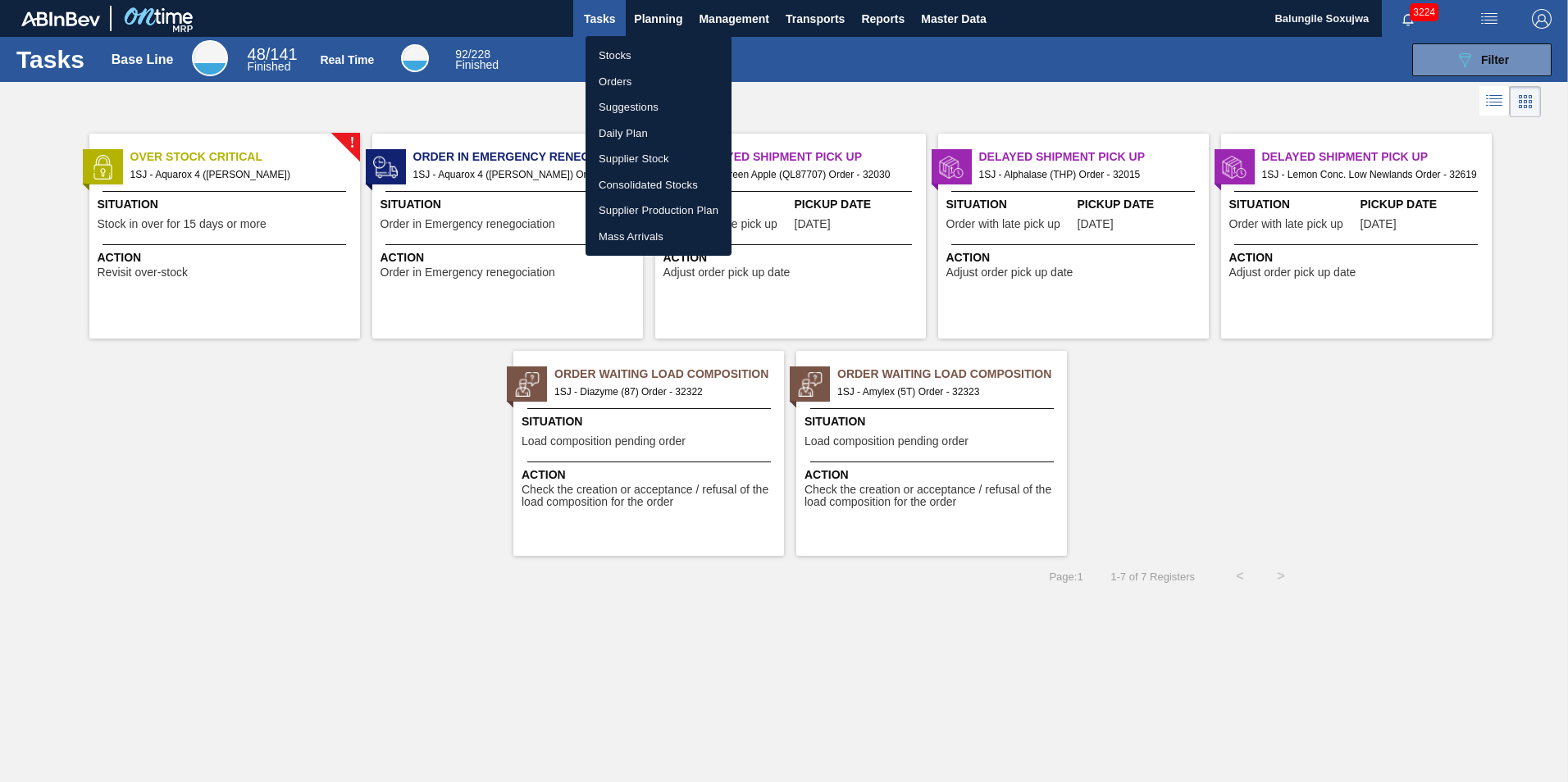
click at [632, 51] on li "Stocks" at bounding box center [658, 56] width 146 height 27
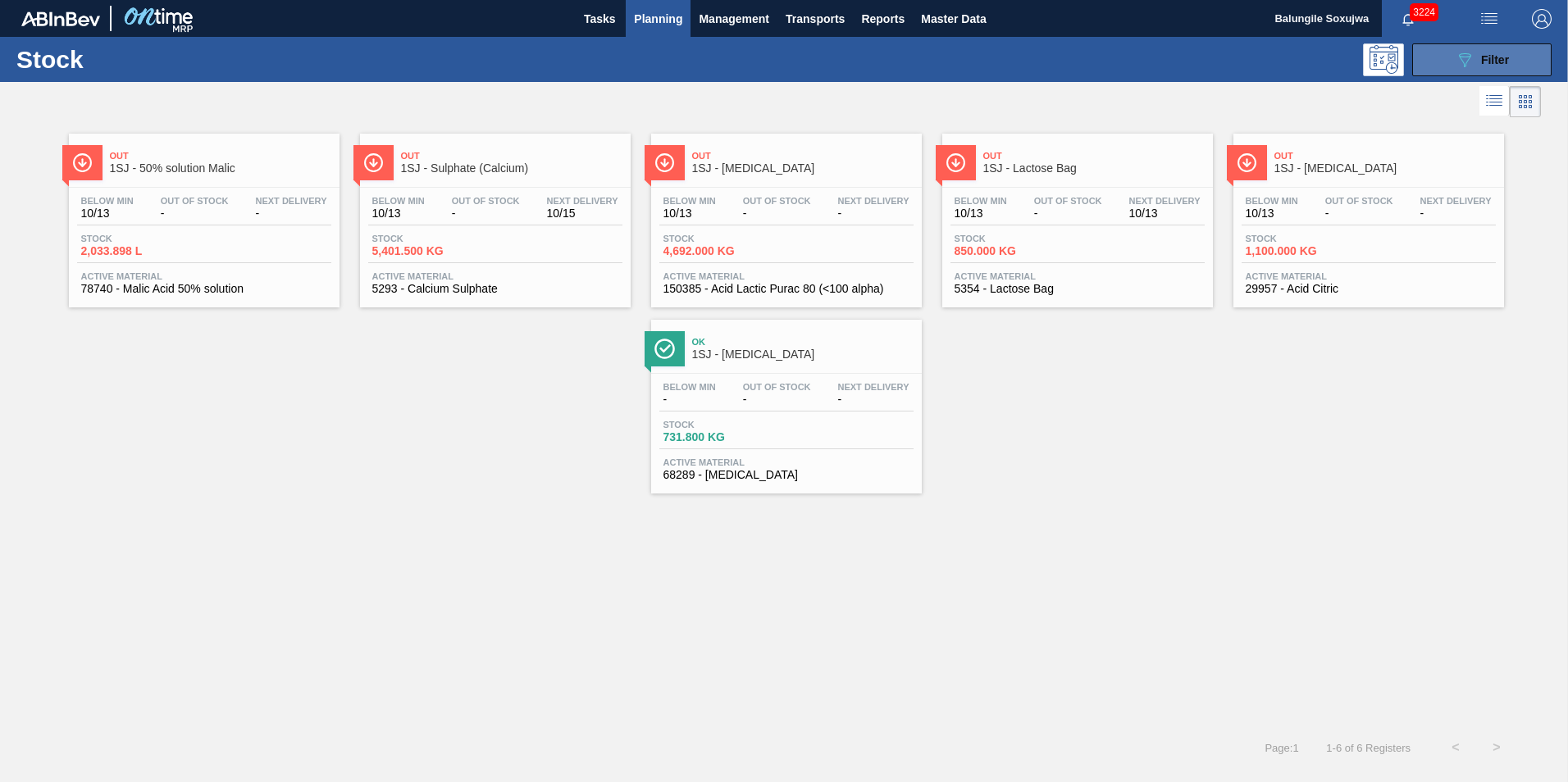
click at [1487, 59] on span "Filter" at bounding box center [1495, 60] width 27 height 13
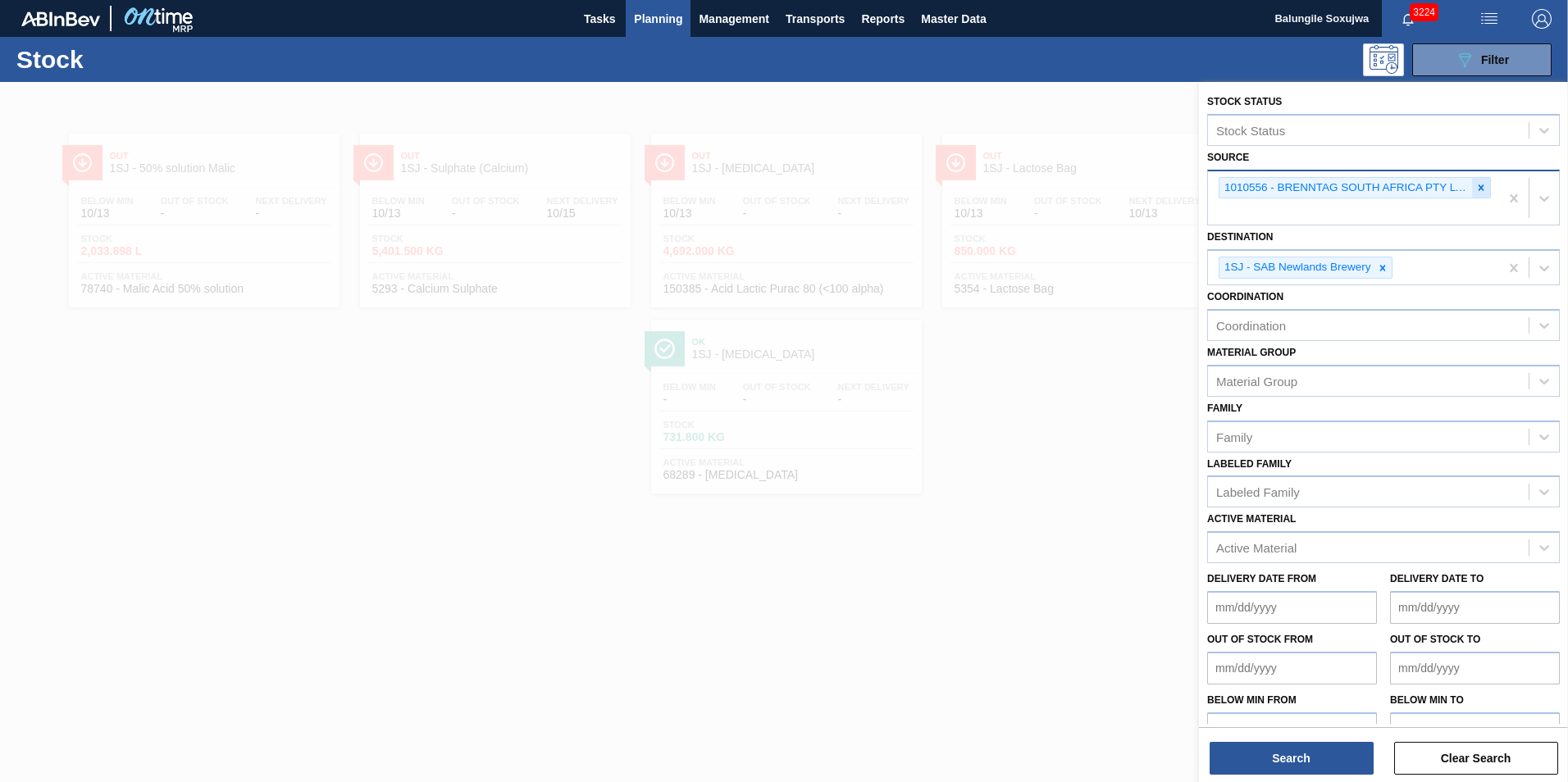
click at [1479, 185] on icon at bounding box center [1481, 188] width 12 height 12
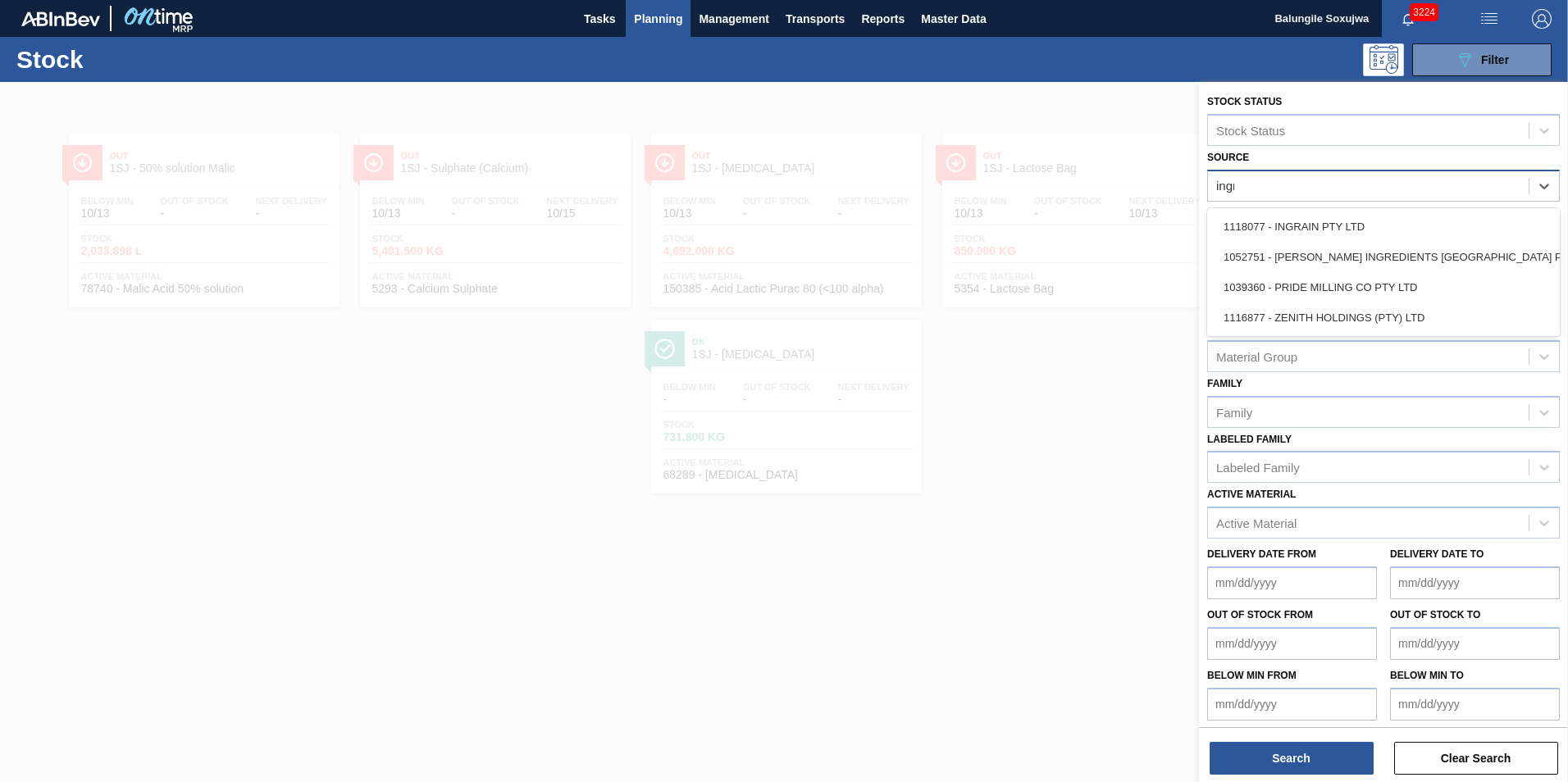
type input "ingra"
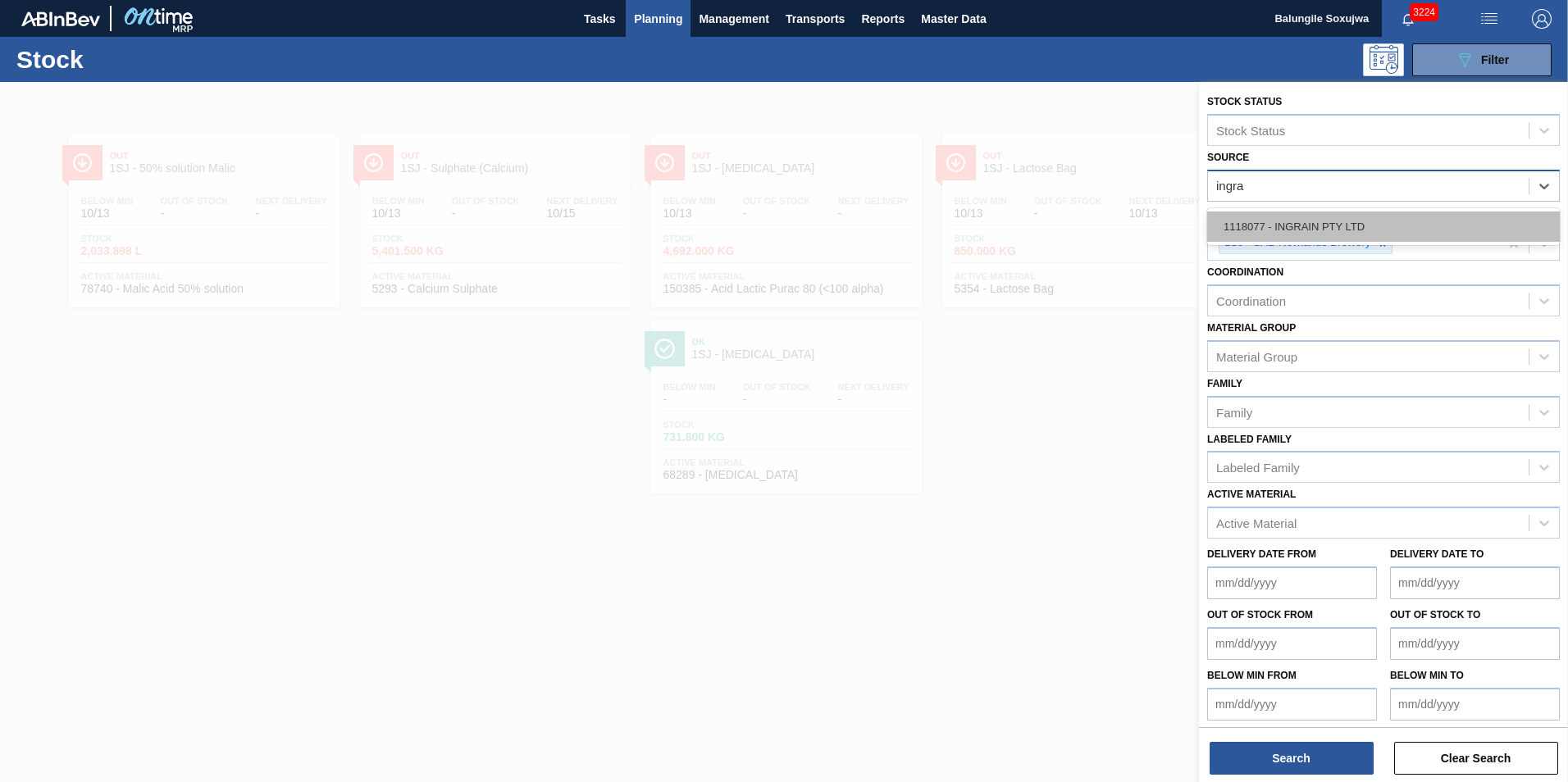
click at [1340, 233] on div "1118077 - INGRAIN PTY LTD" at bounding box center [1383, 226] width 353 height 30
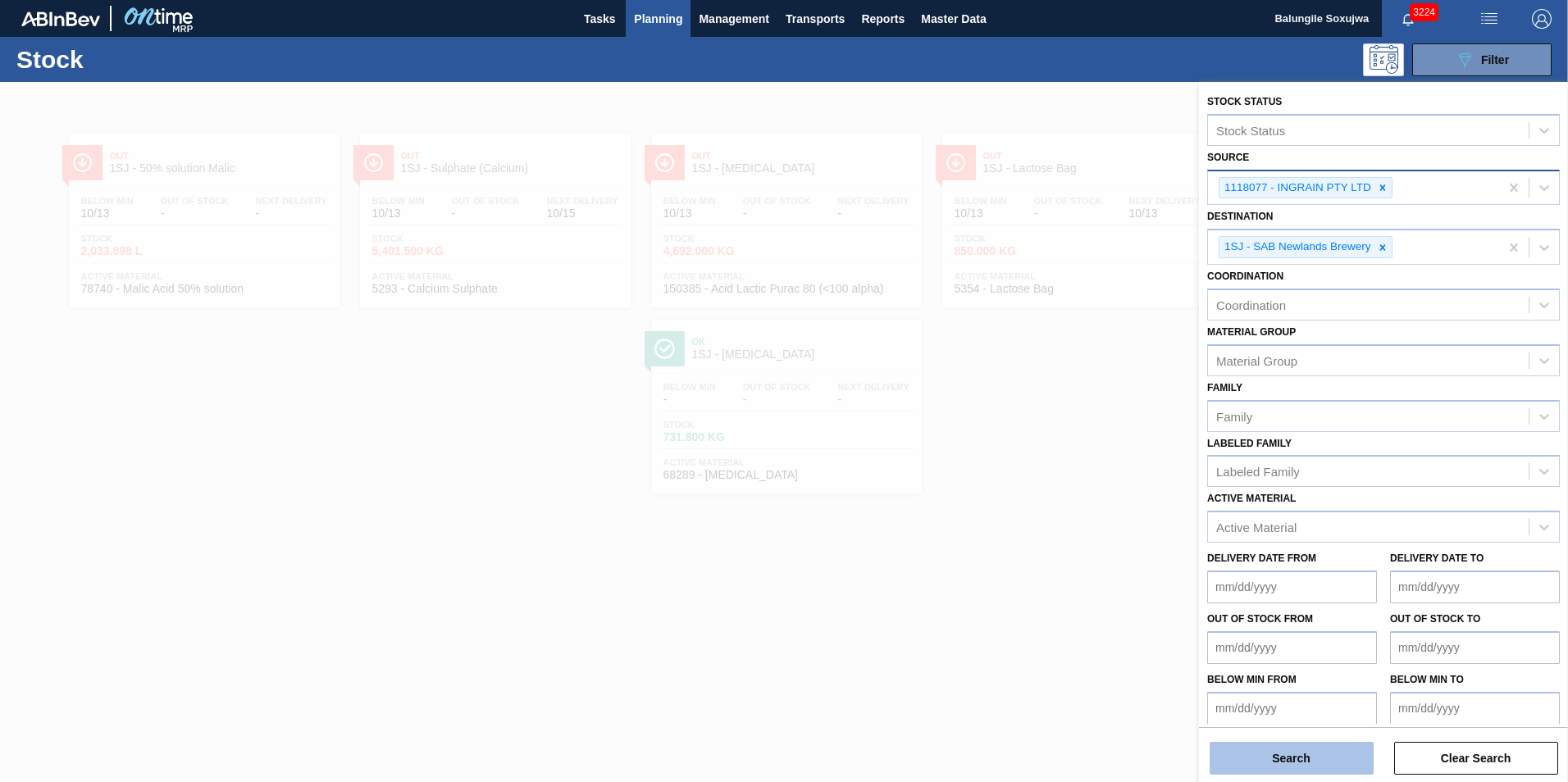
click at [1309, 774] on button "Search" at bounding box center [1291, 759] width 164 height 33
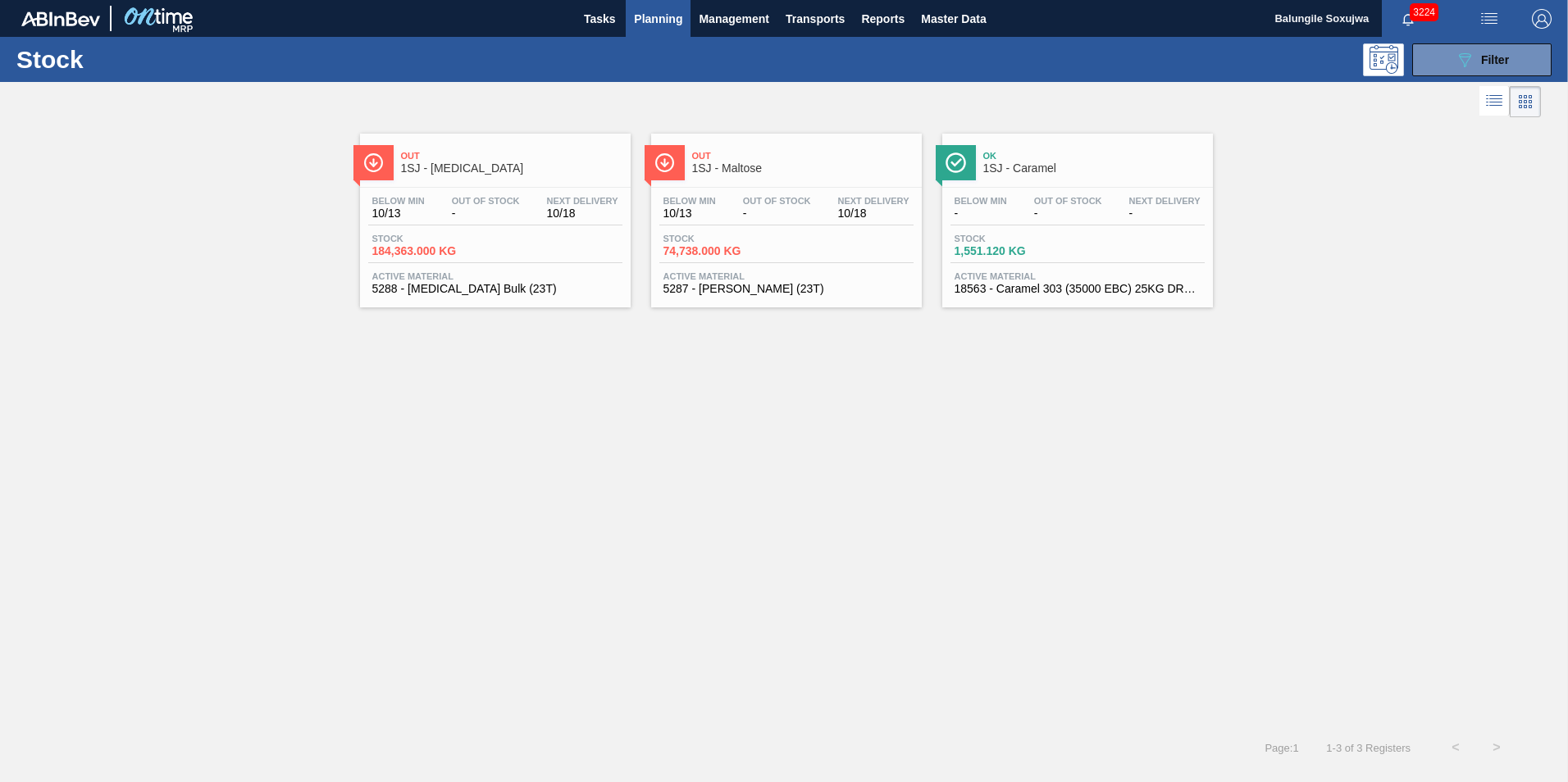
click at [1049, 292] on span "18563 - Caramel 303 (35000 EBC) 25KG DRUM" at bounding box center [1077, 288] width 246 height 12
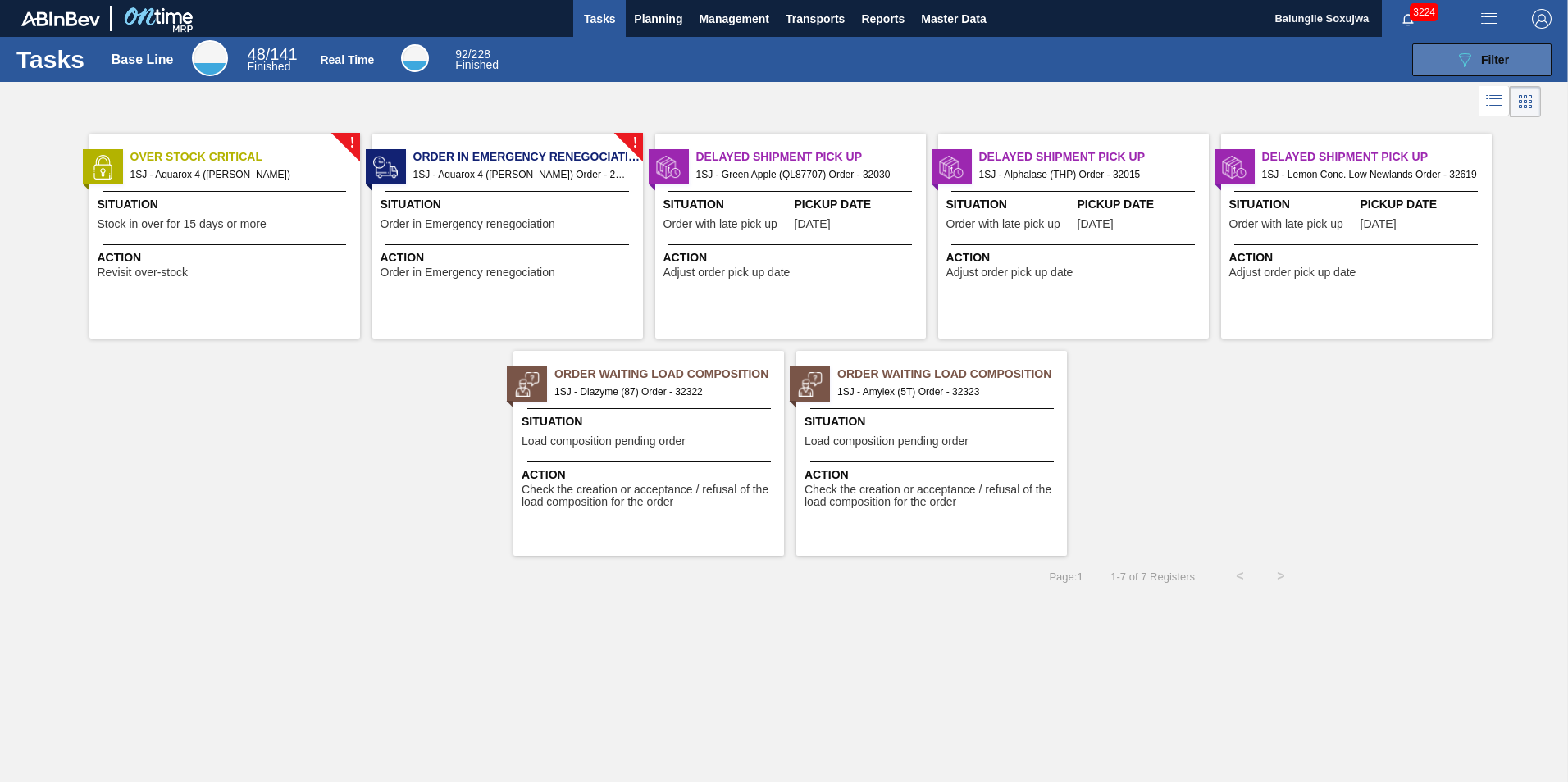
click at [1479, 57] on div "089F7B8B-B2A5-4AFE-B5C0-19BA573D28AC Filter" at bounding box center [1482, 60] width 54 height 19
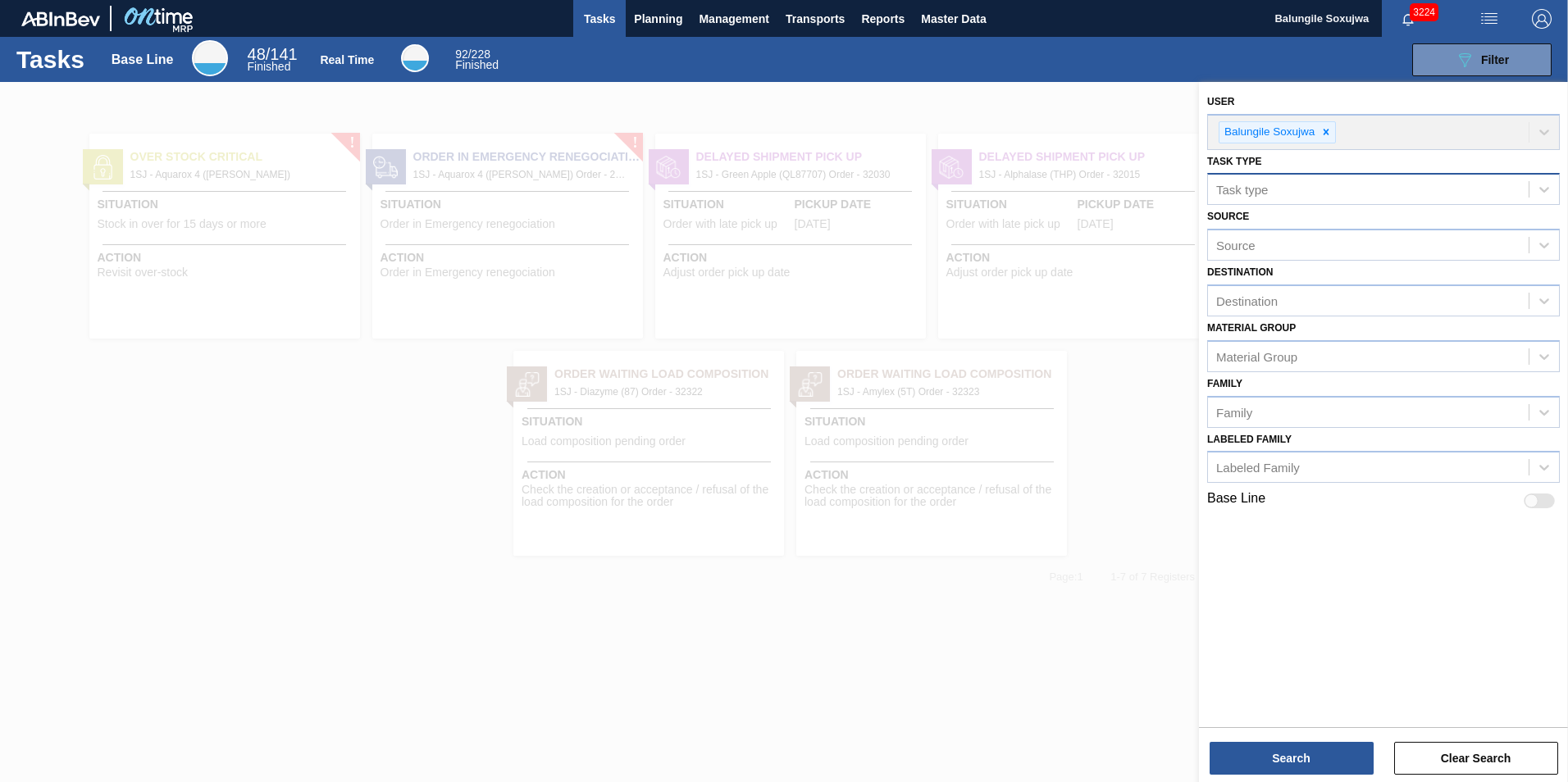
click at [1304, 192] on div "Task type" at bounding box center [1368, 190] width 321 height 24
click at [656, 12] on span "Planning" at bounding box center [658, 18] width 49 height 19
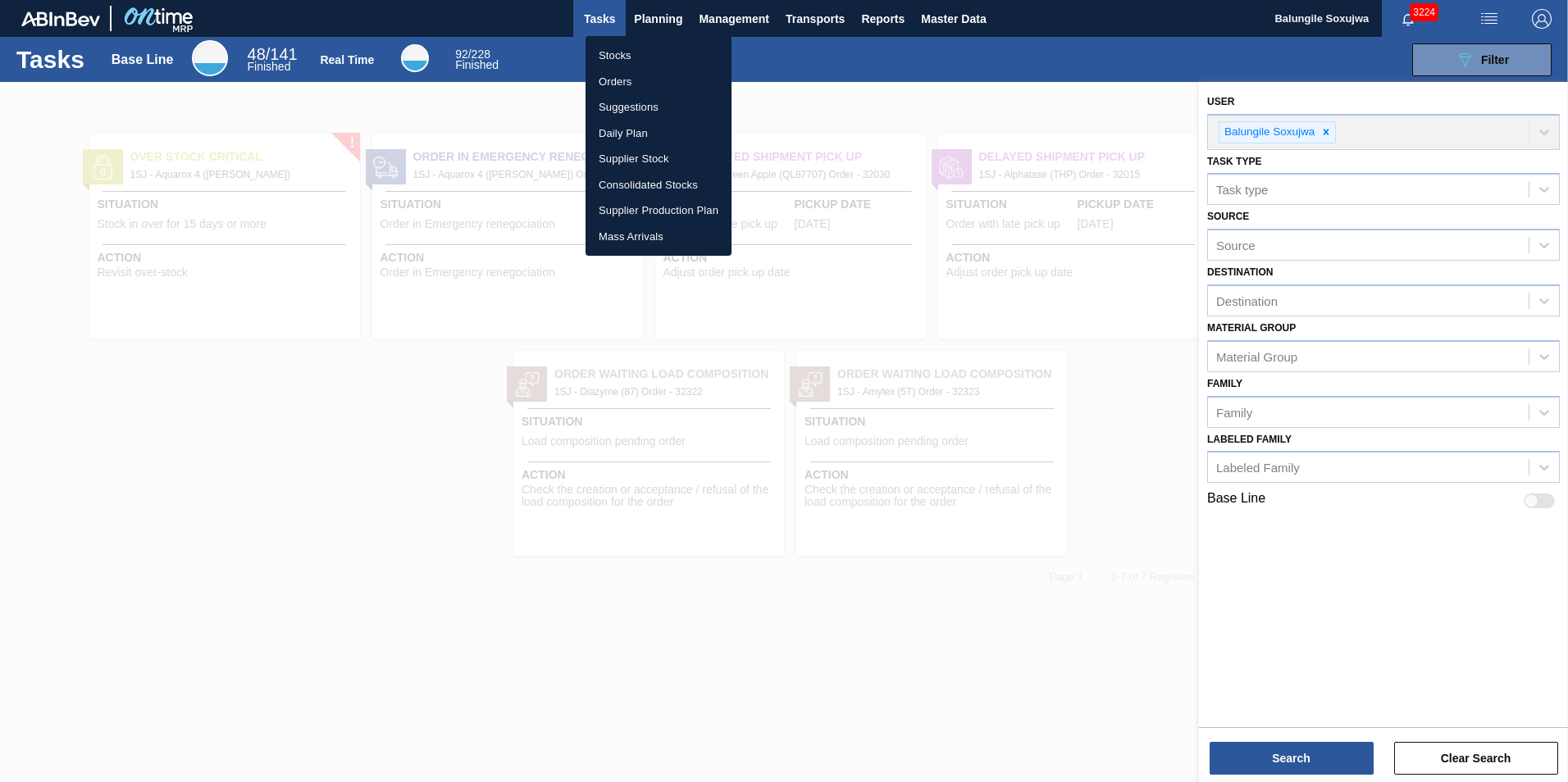
click at [625, 51] on li "Stocks" at bounding box center [658, 56] width 146 height 27
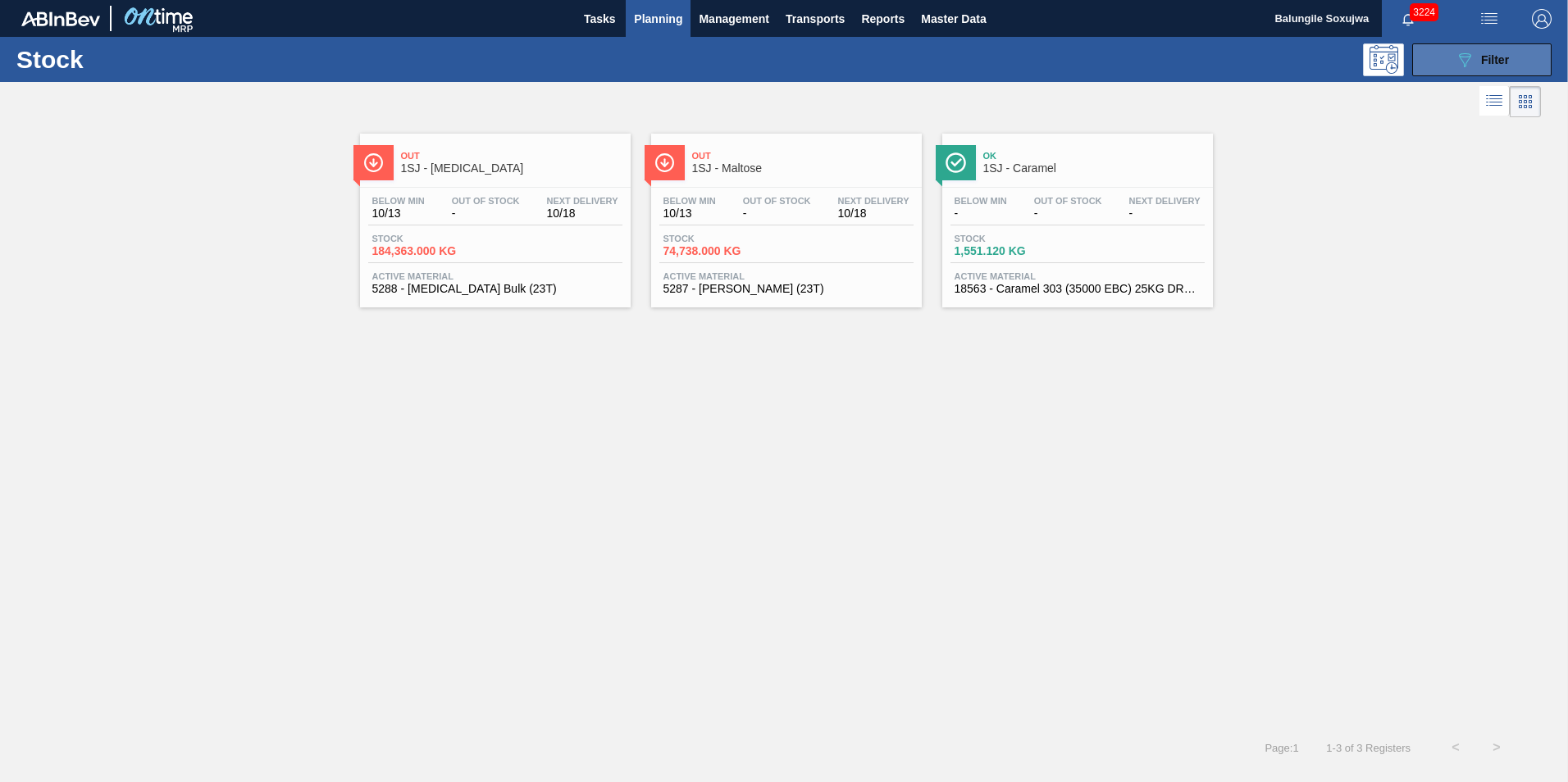
click at [1496, 65] on span "Filter" at bounding box center [1495, 60] width 27 height 13
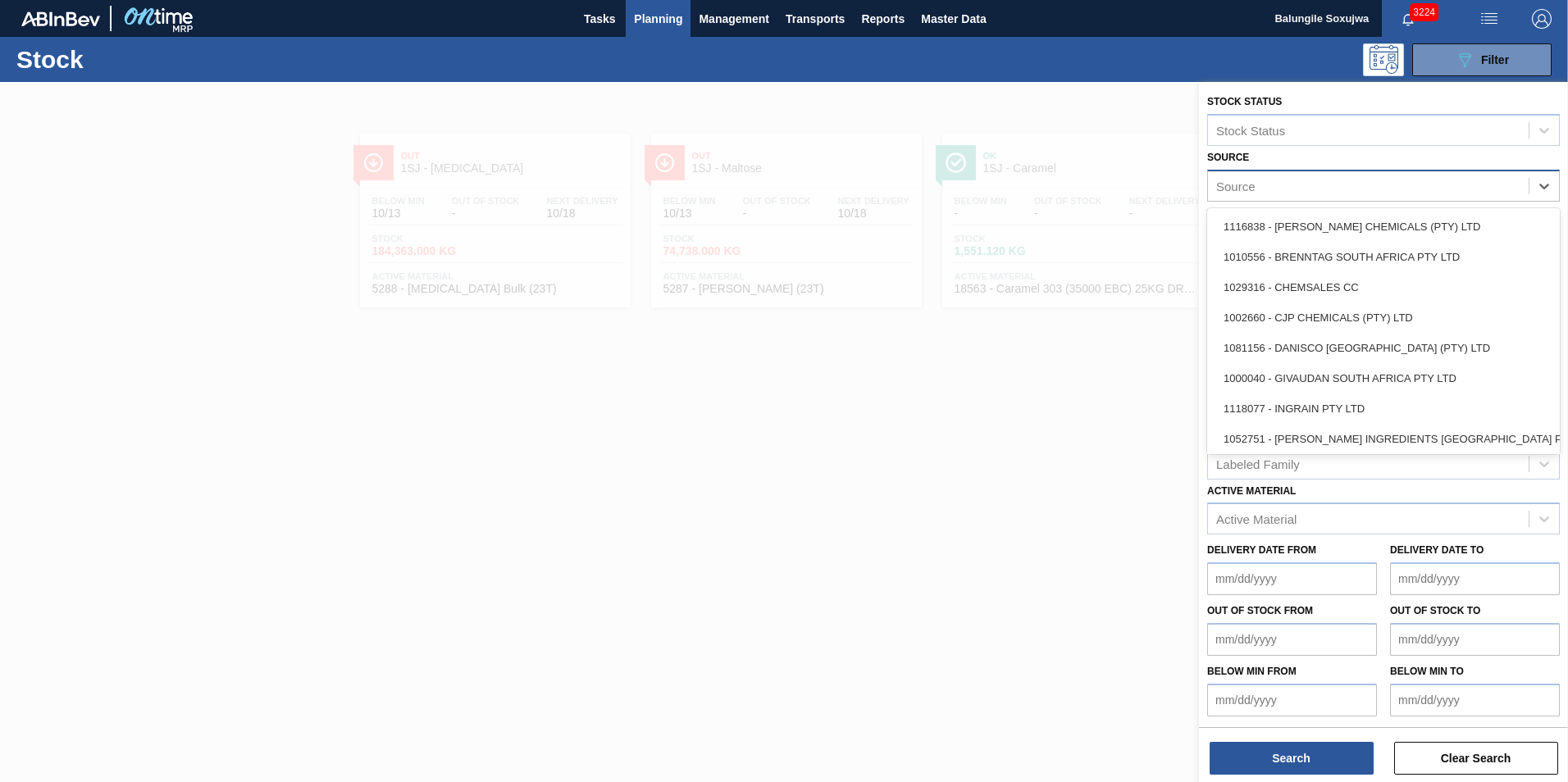
click at [1301, 185] on div "Source" at bounding box center [1368, 186] width 321 height 24
type input "su"
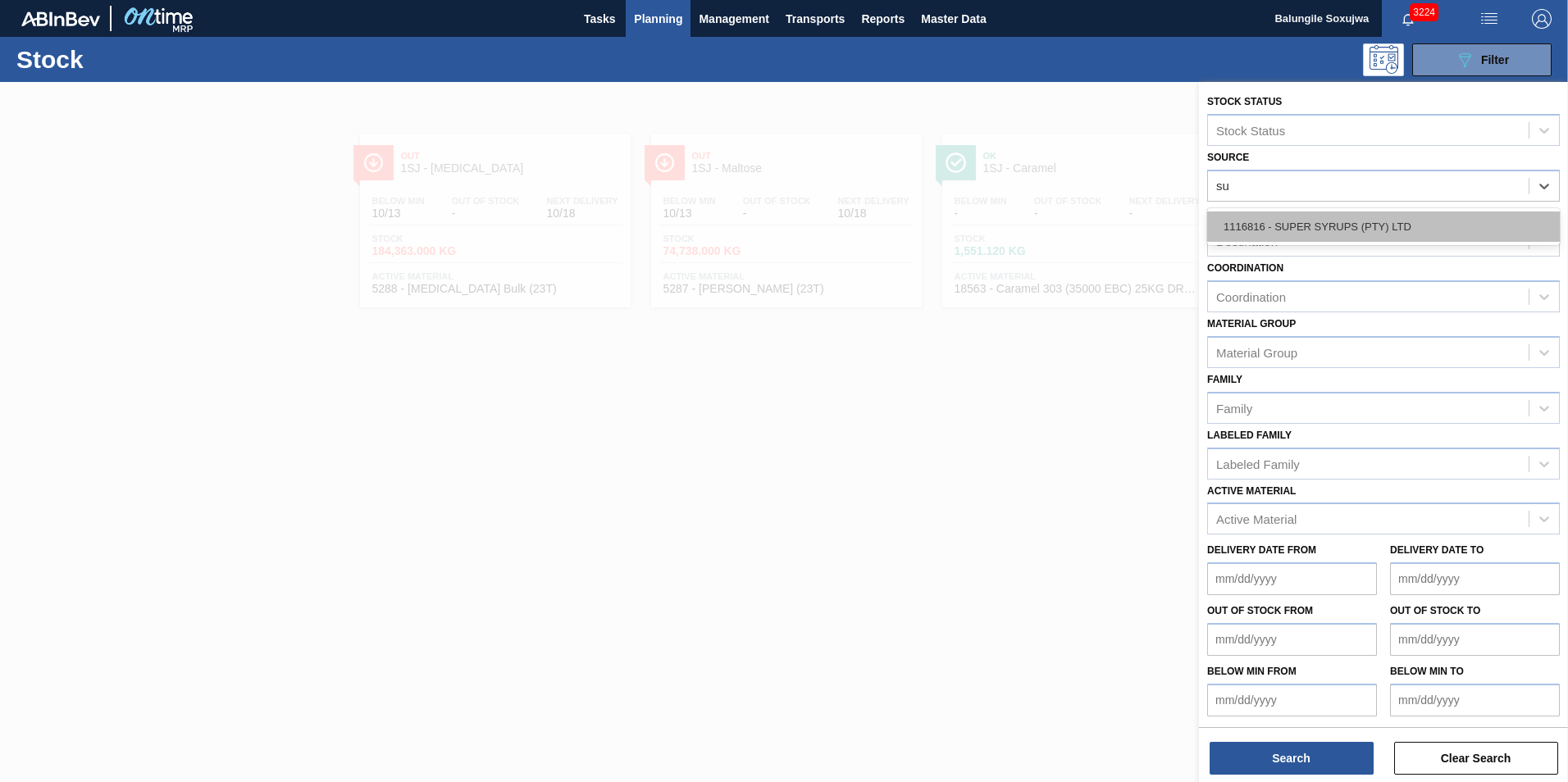
click at [1313, 234] on div "1116816 - SUPER SYRUPS (PTY) LTD" at bounding box center [1383, 226] width 353 height 30
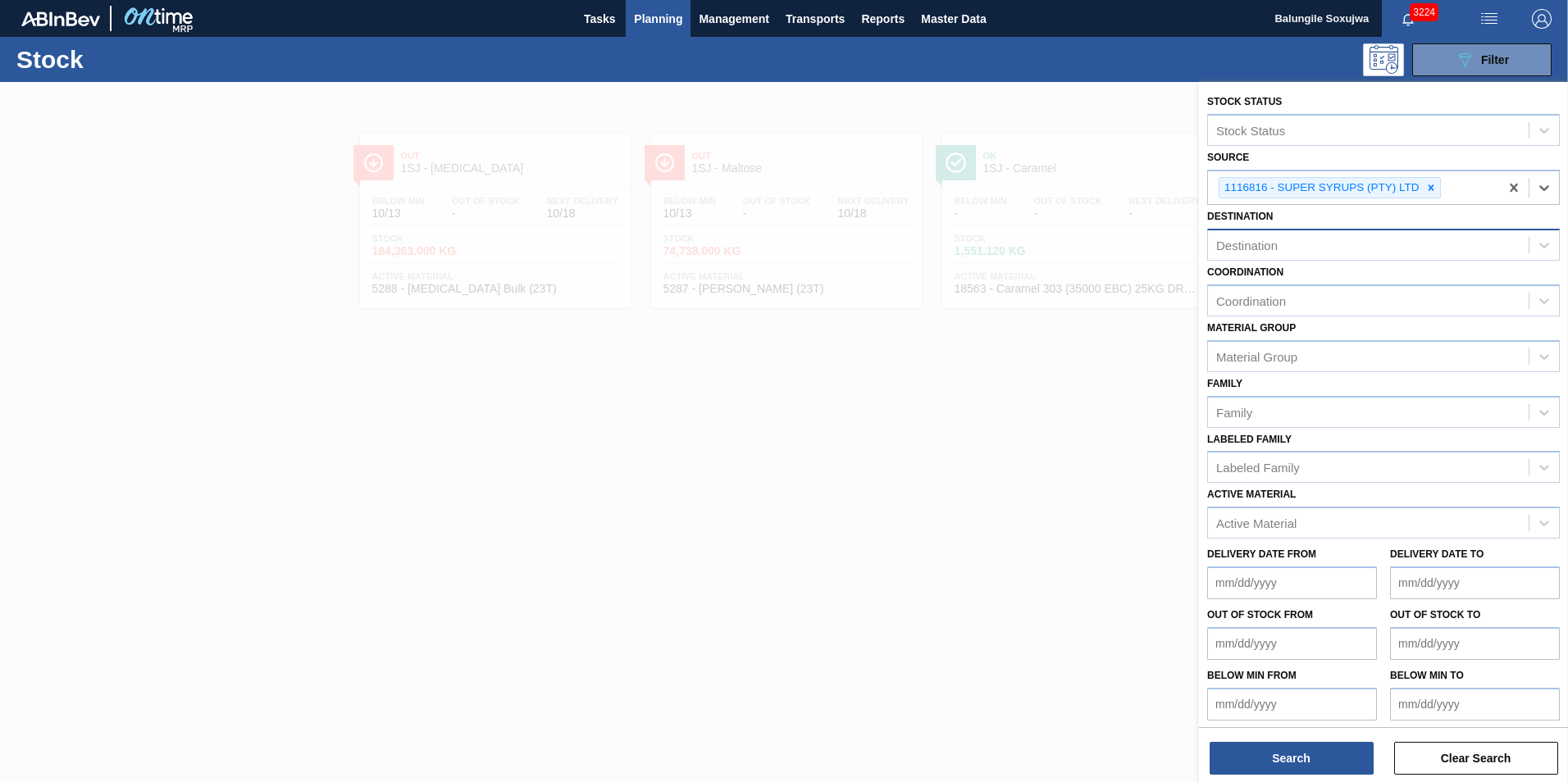
click at [1267, 247] on div "Destination" at bounding box center [1247, 245] width 61 height 14
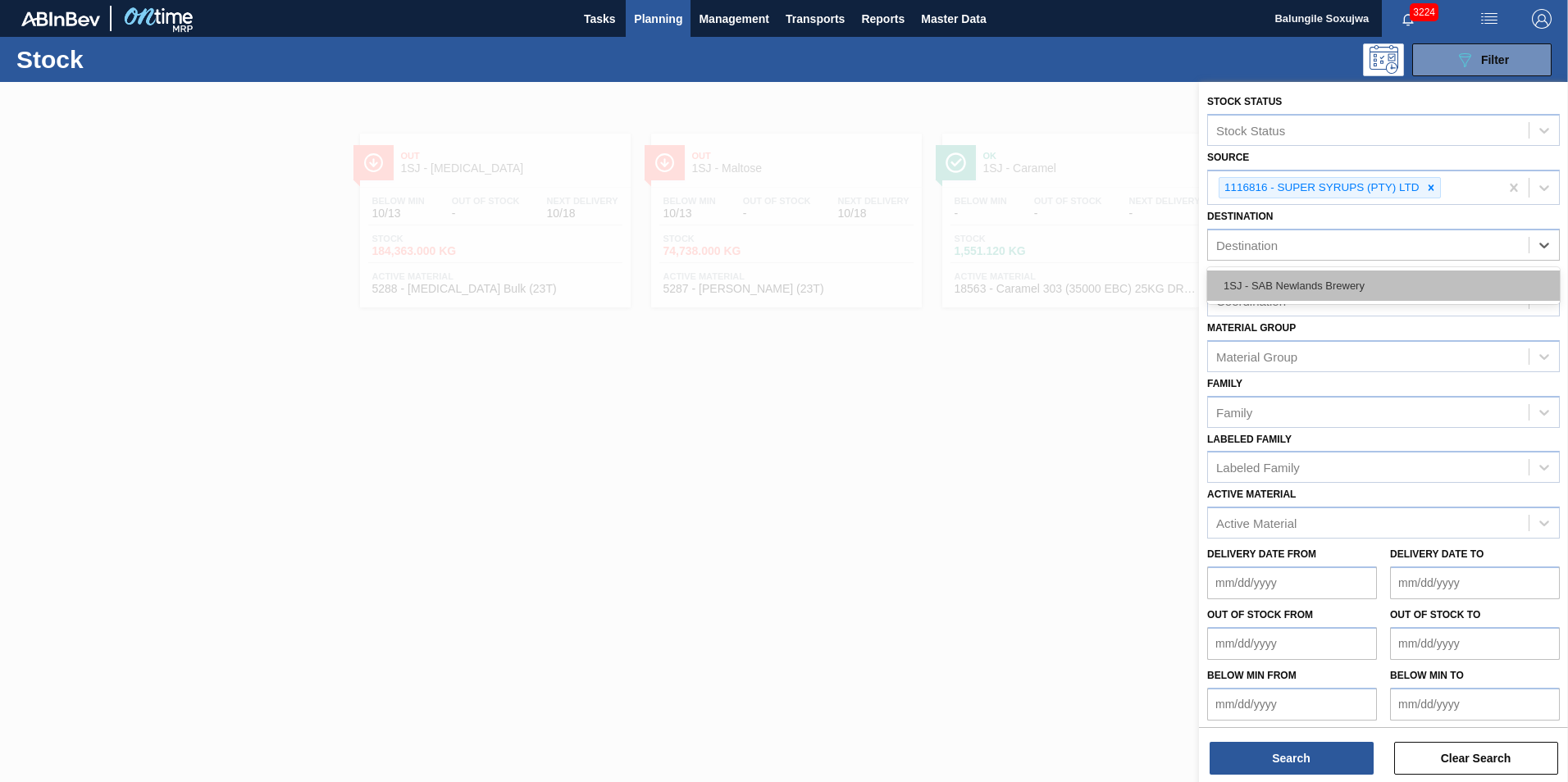
click at [1279, 285] on div "1SJ - SAB Newlands Brewery" at bounding box center [1383, 286] width 353 height 30
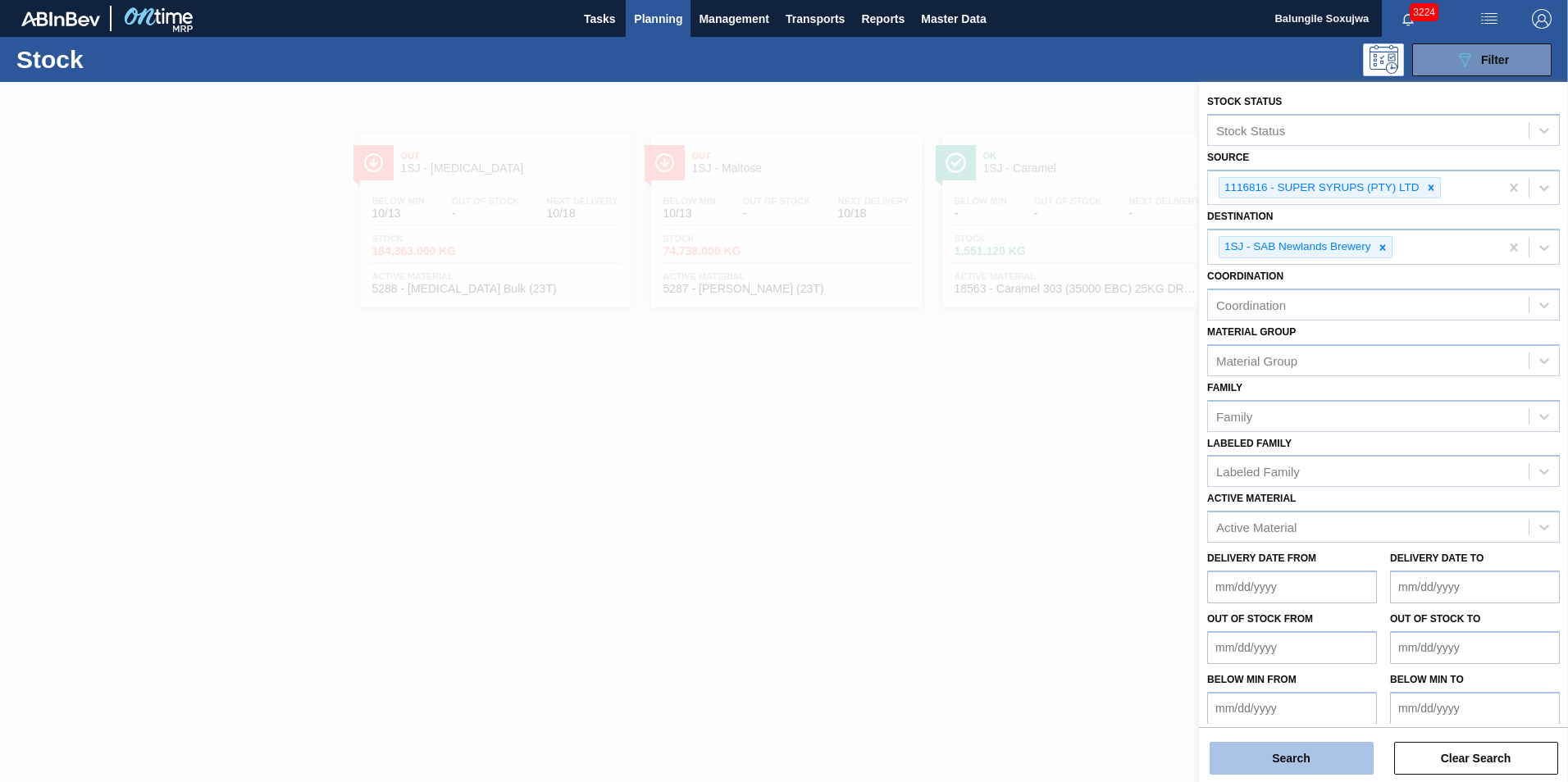
click at [1318, 751] on button "Search" at bounding box center [1291, 759] width 164 height 33
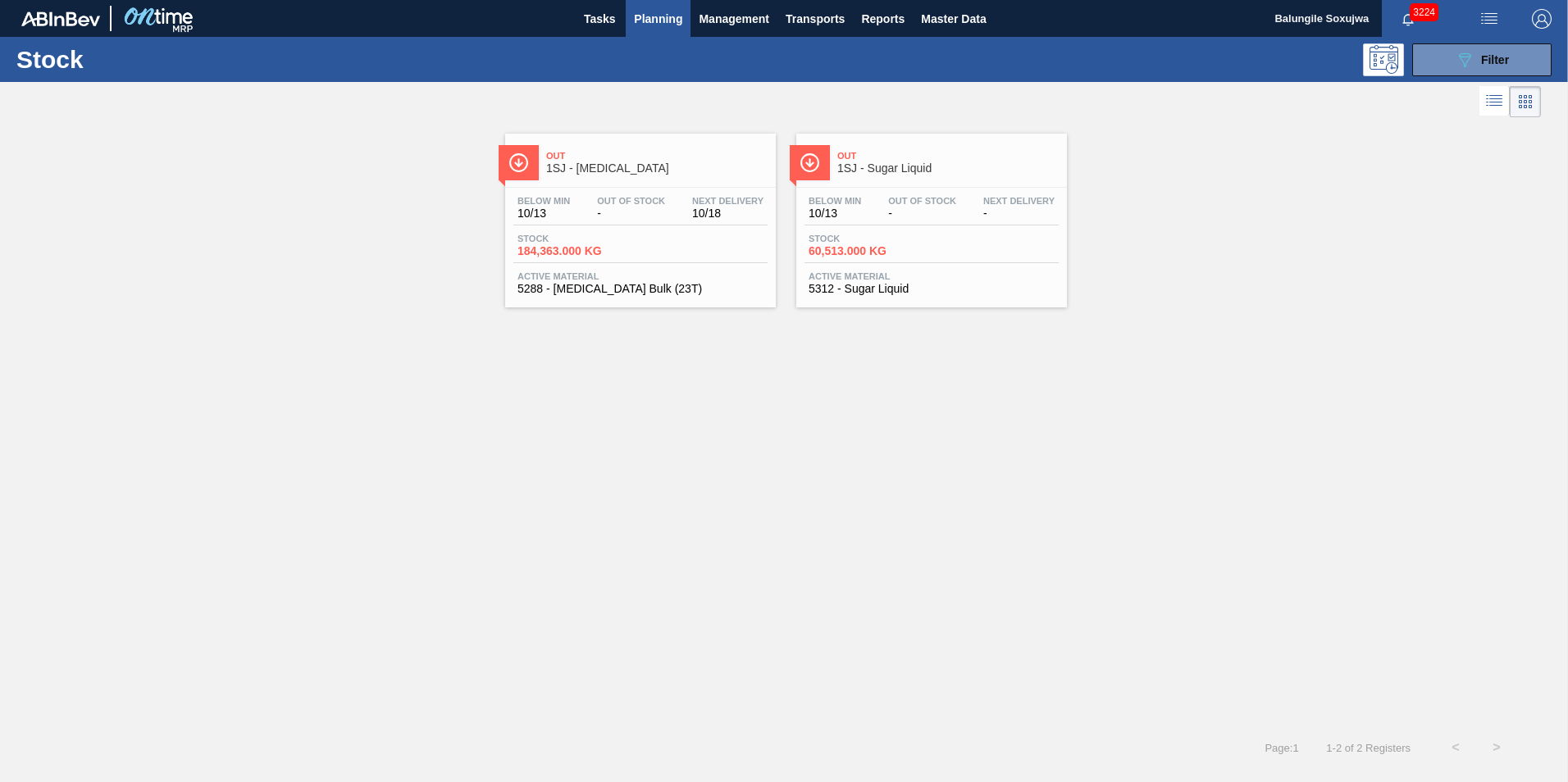
click at [828, 234] on span "Stock" at bounding box center [866, 238] width 114 height 10
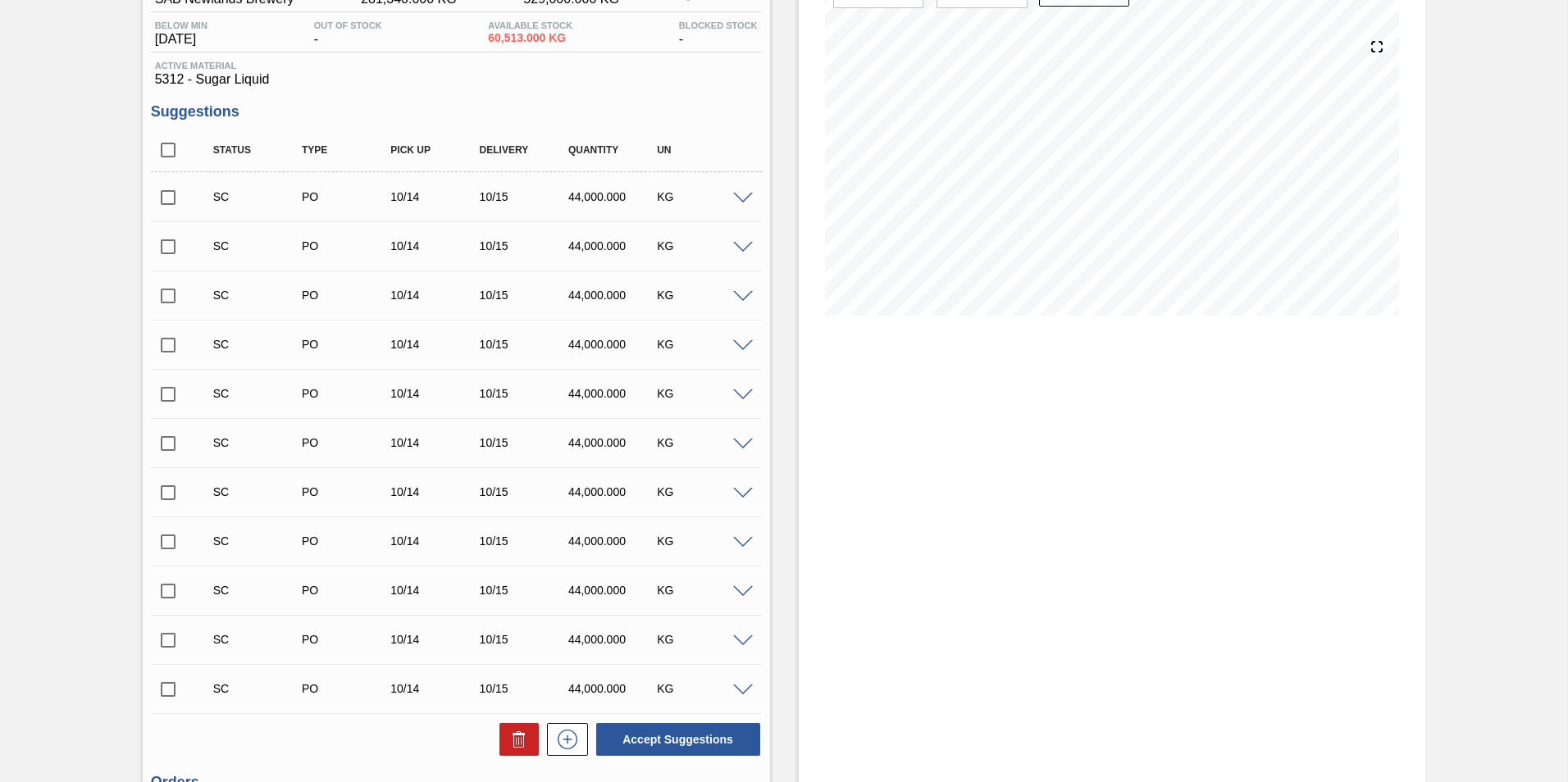
scroll to position [82, 0]
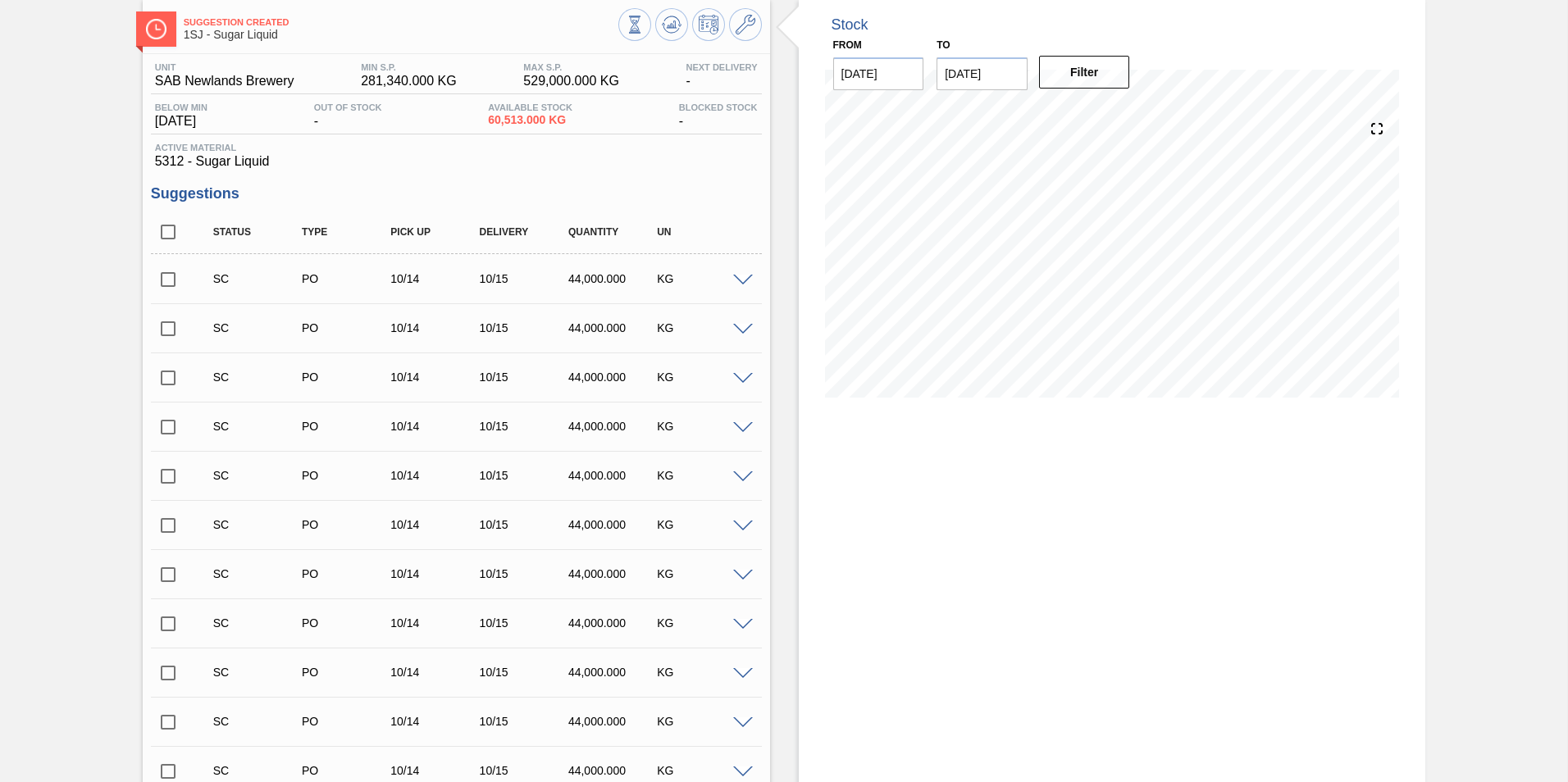
click at [169, 280] on input "checkbox" at bounding box center [169, 280] width 35 height 35
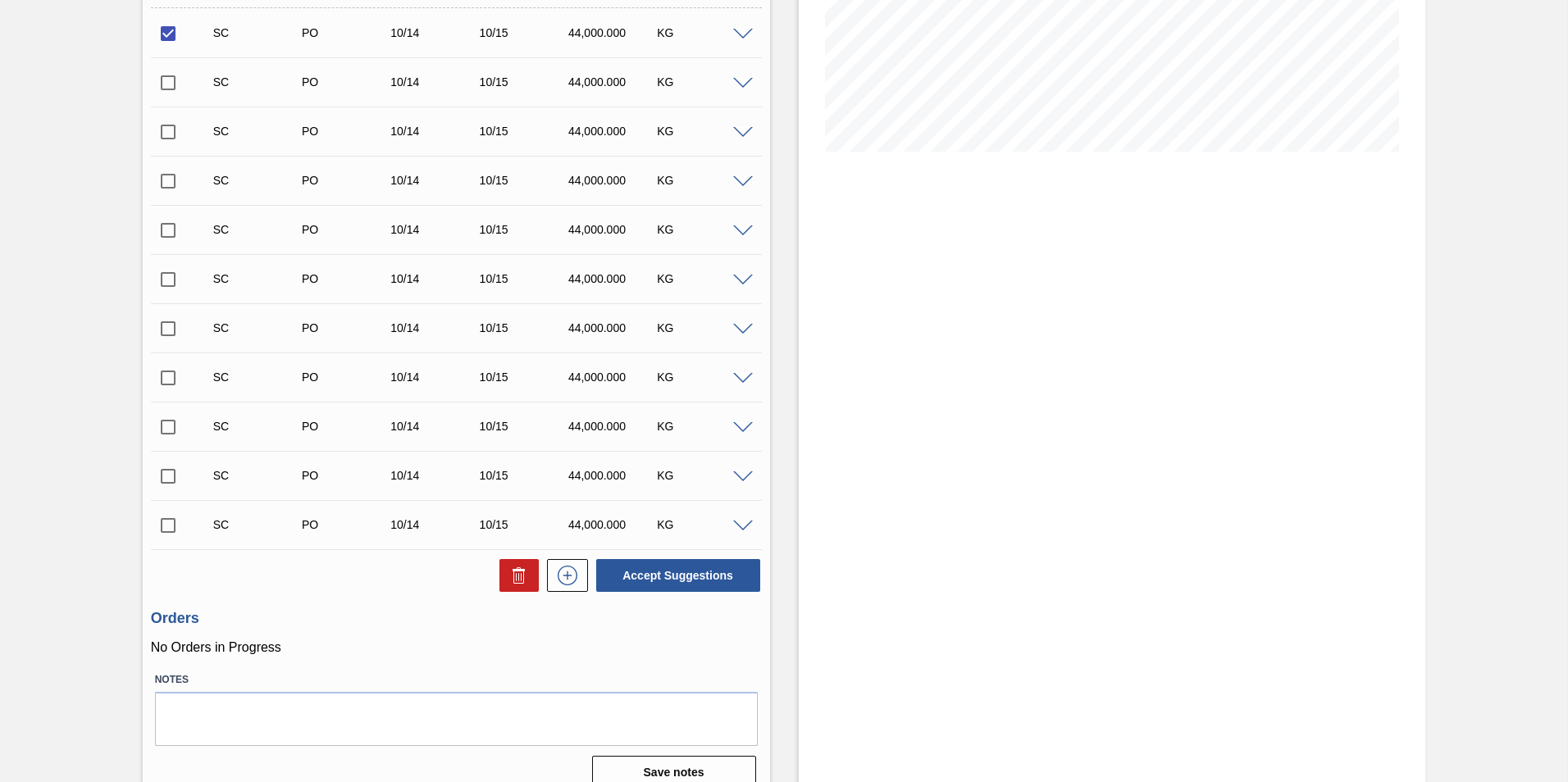
scroll to position [349, 0]
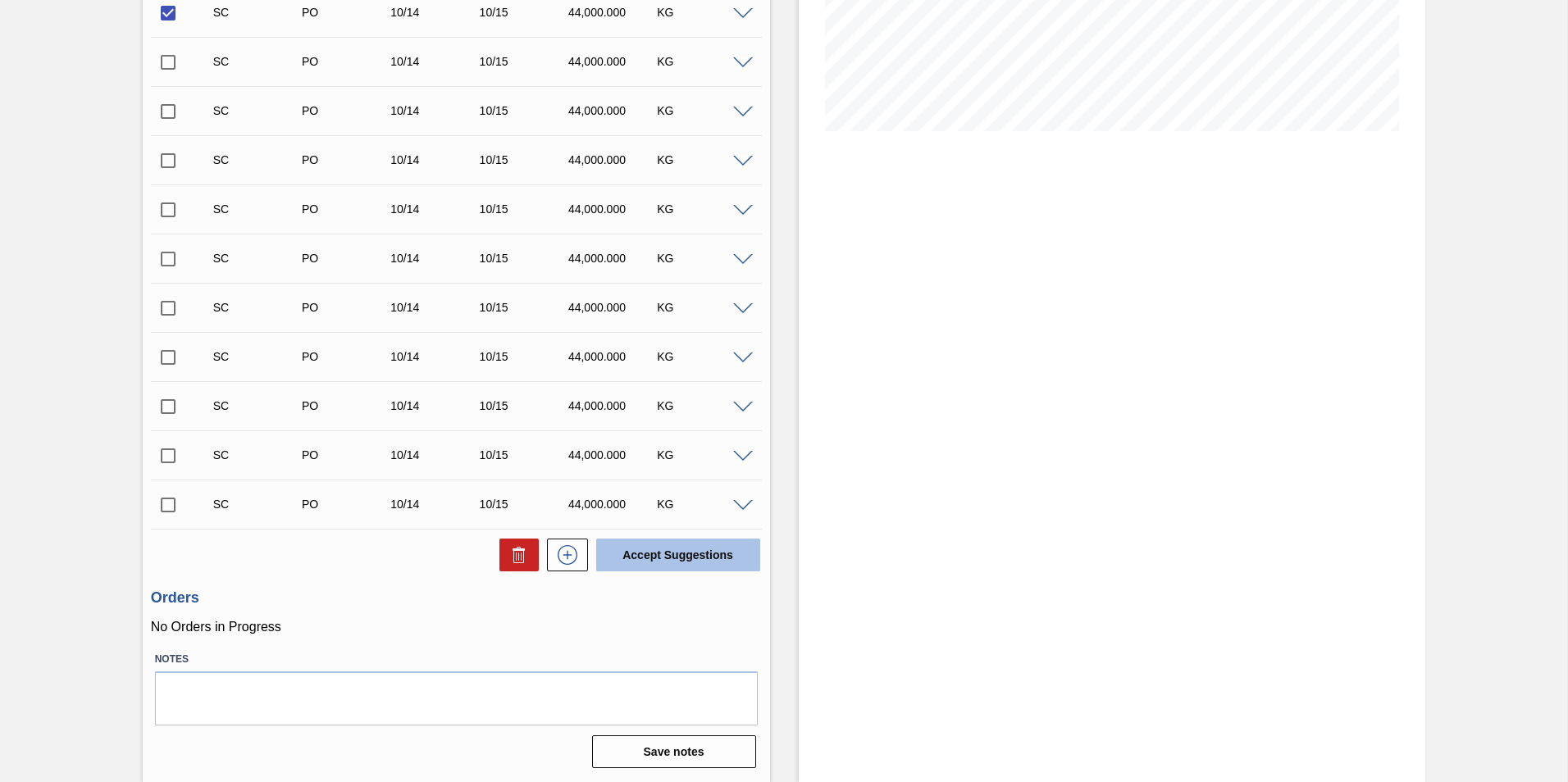
click at [690, 560] on button "Accept Suggestions" at bounding box center [678, 555] width 164 height 33
checkbox input "false"
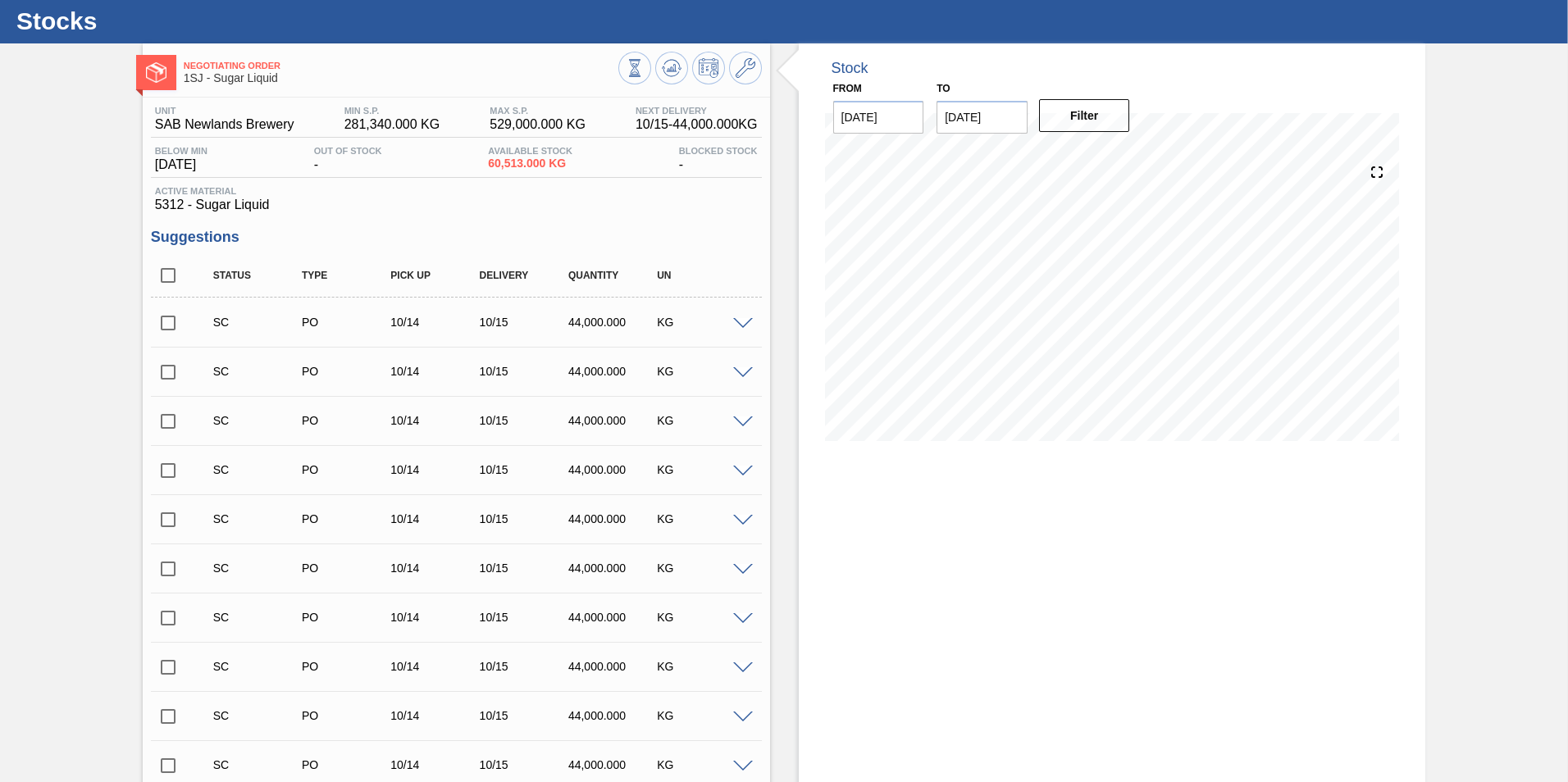
scroll to position [0, 0]
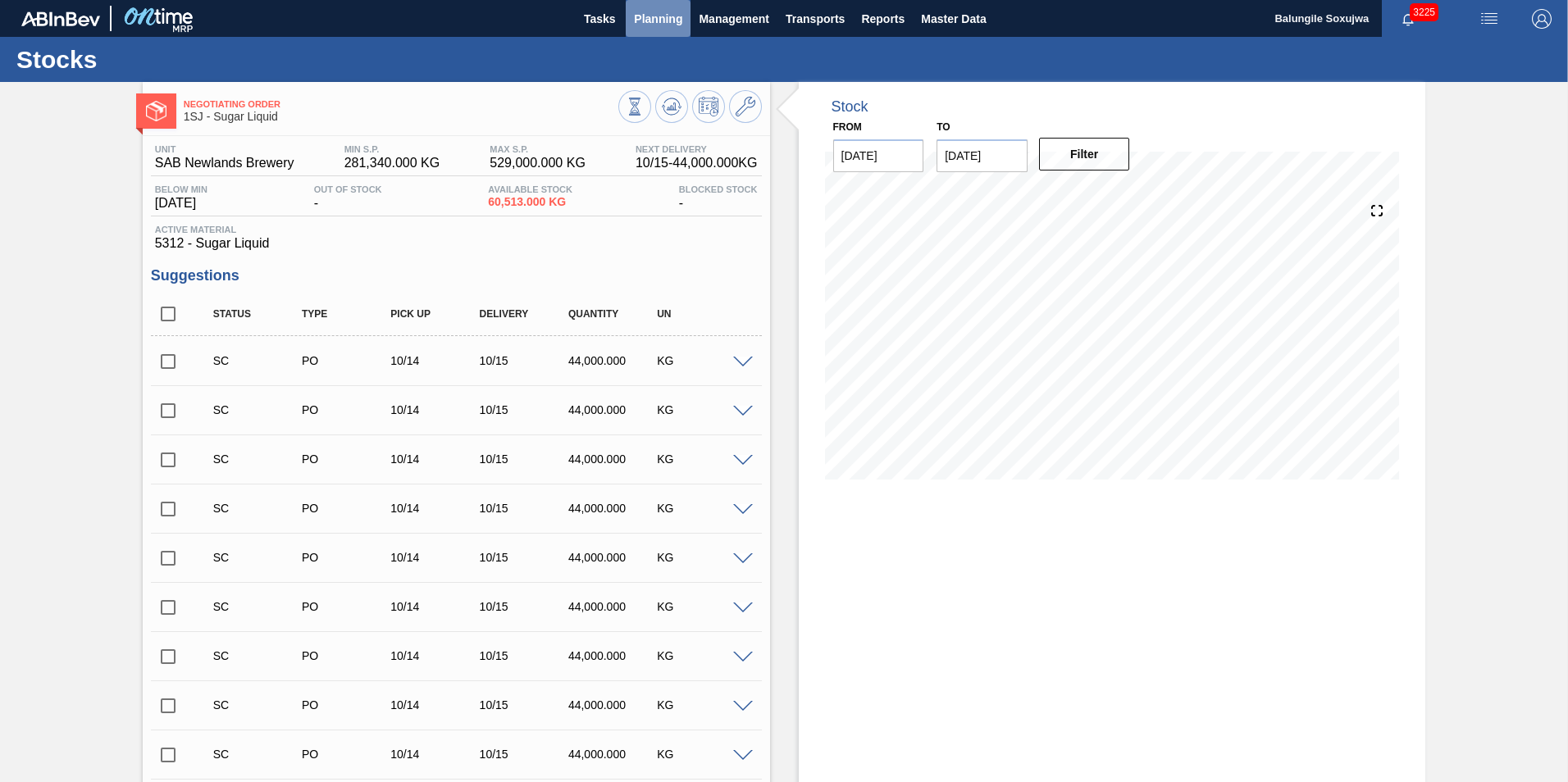
click at [660, 19] on span "Planning" at bounding box center [658, 18] width 49 height 19
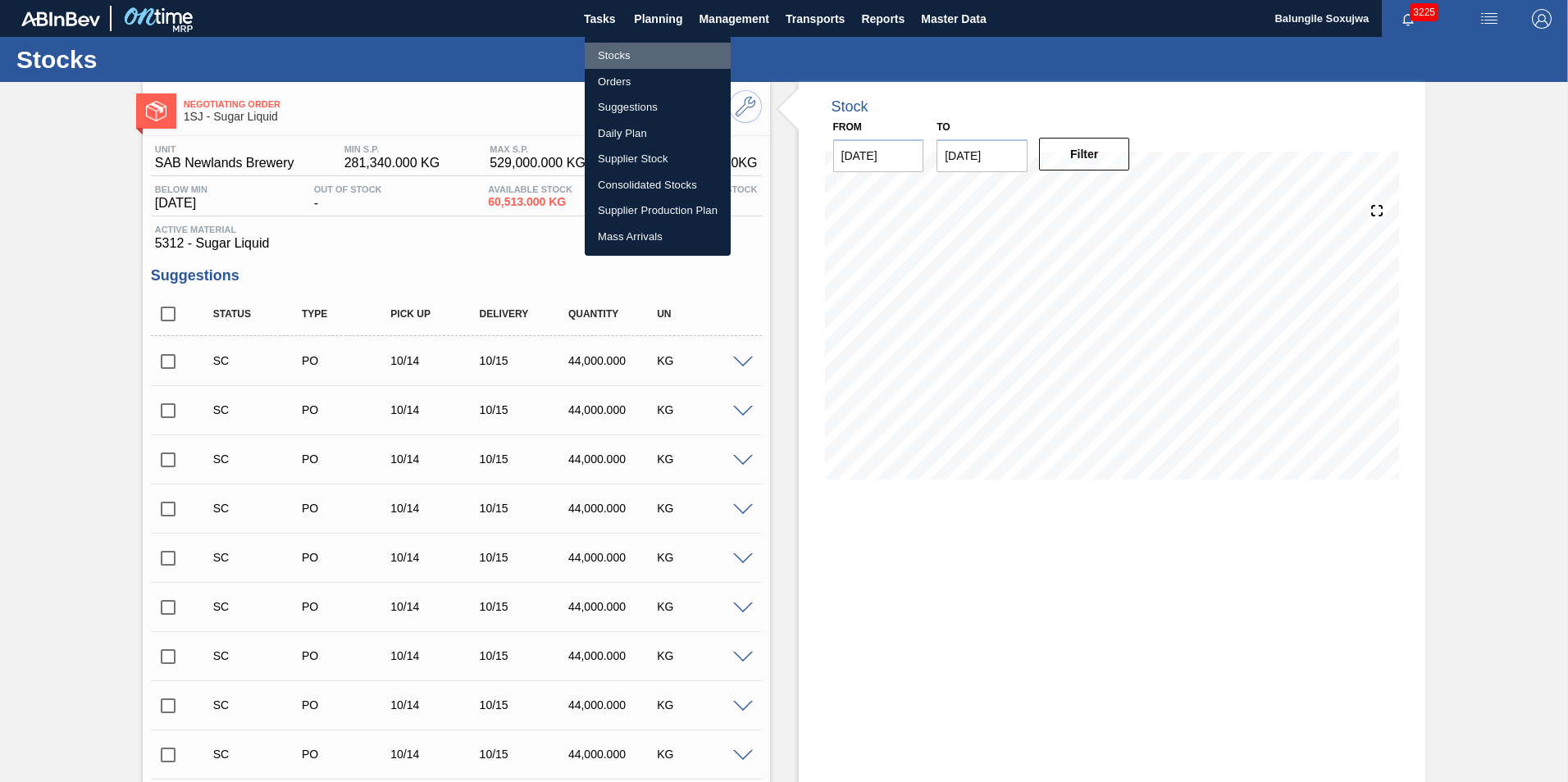
click at [625, 55] on li "Stocks" at bounding box center [658, 56] width 146 height 27
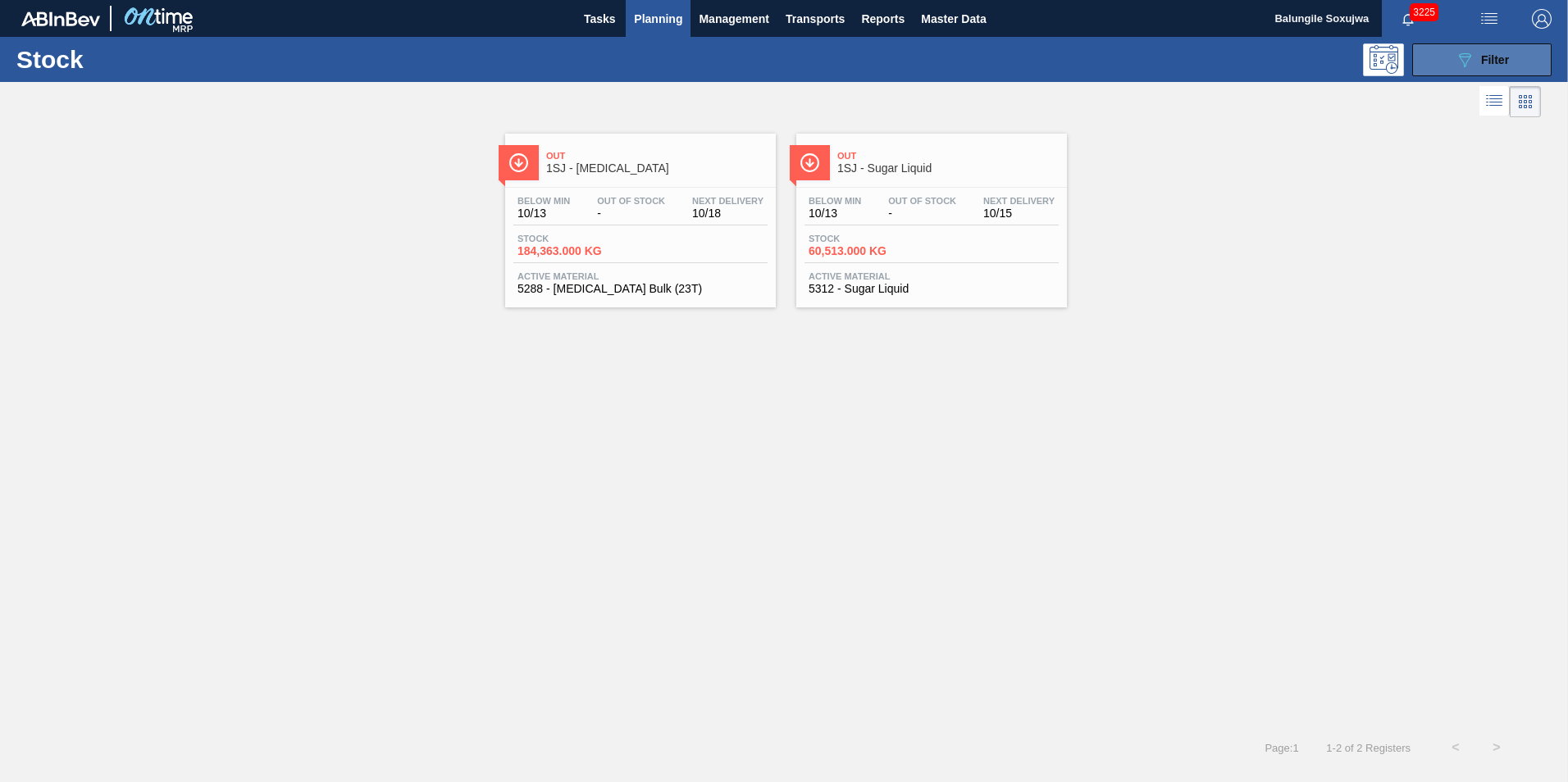
click at [1504, 60] on span "Filter" at bounding box center [1495, 60] width 27 height 13
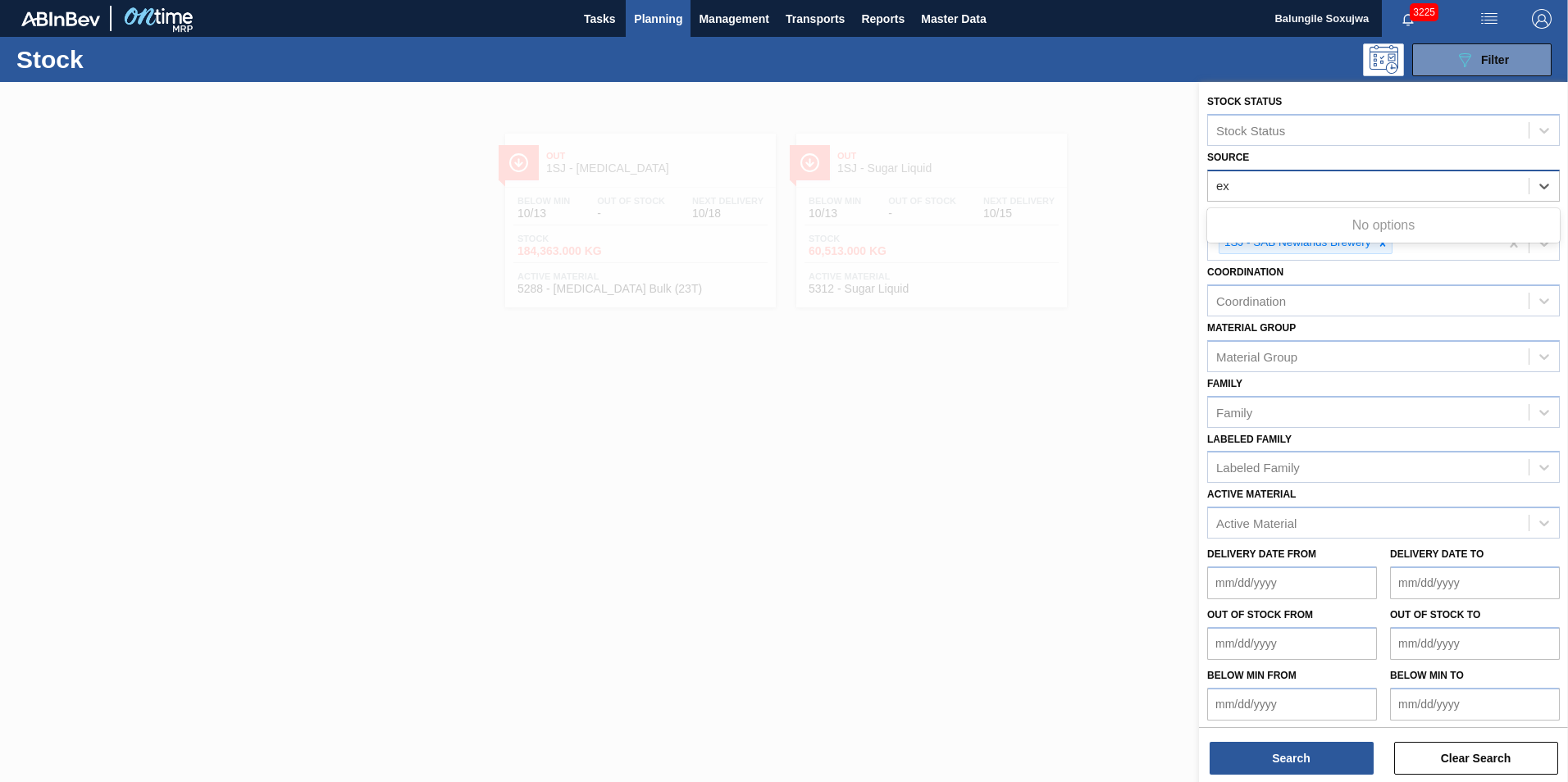
type input "e"
type input "zivuma"
drag, startPoint x: 1315, startPoint y: 196, endPoint x: 1186, endPoint y: 203, distance: 129.2
click at [1199, 203] on div "Stock Status Stock Status Source Select is focused ,type to refine list, press …" at bounding box center [1383, 473] width 369 height 782
